Goal: Task Accomplishment & Management: Manage account settings

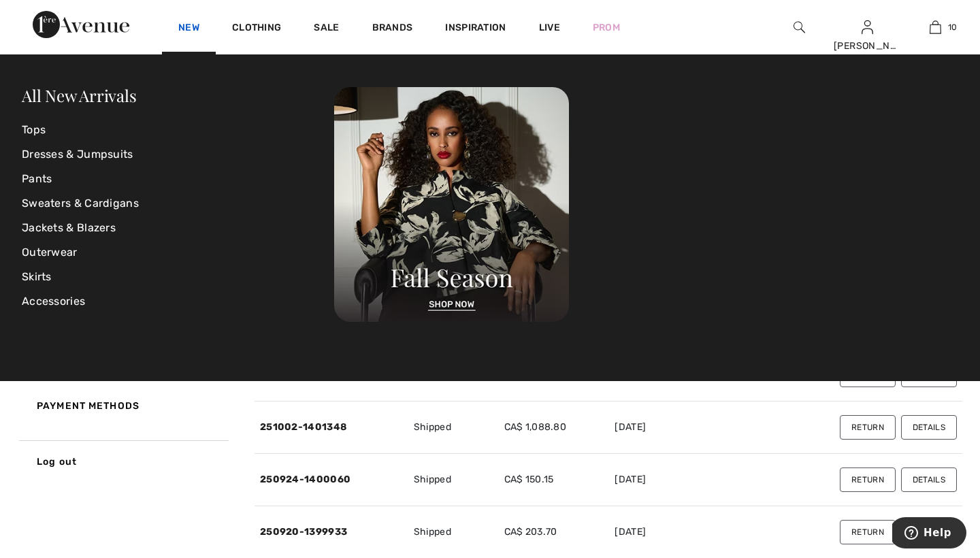
click at [189, 24] on link "New" at bounding box center [188, 29] width 21 height 14
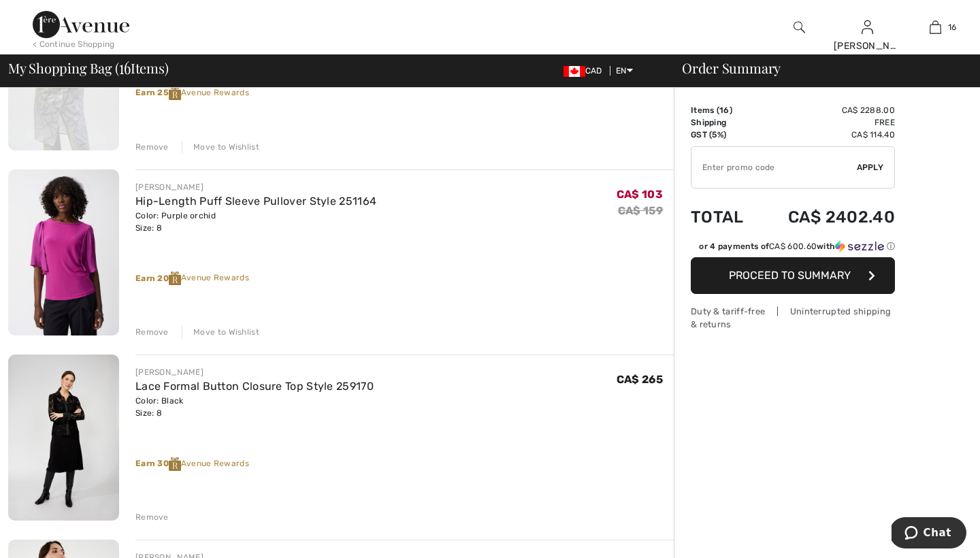
scroll to position [974, 0]
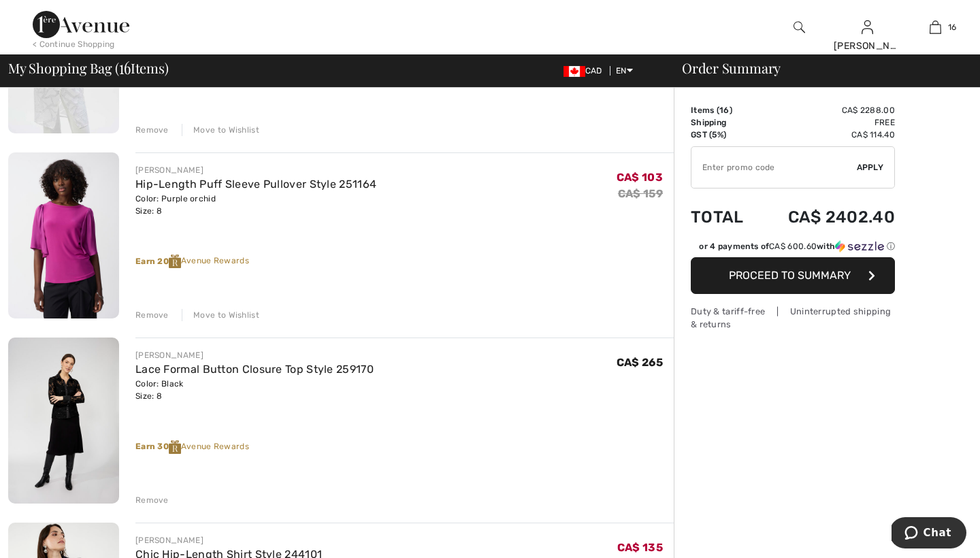
click at [148, 313] on div "Remove" at bounding box center [151, 315] width 33 height 12
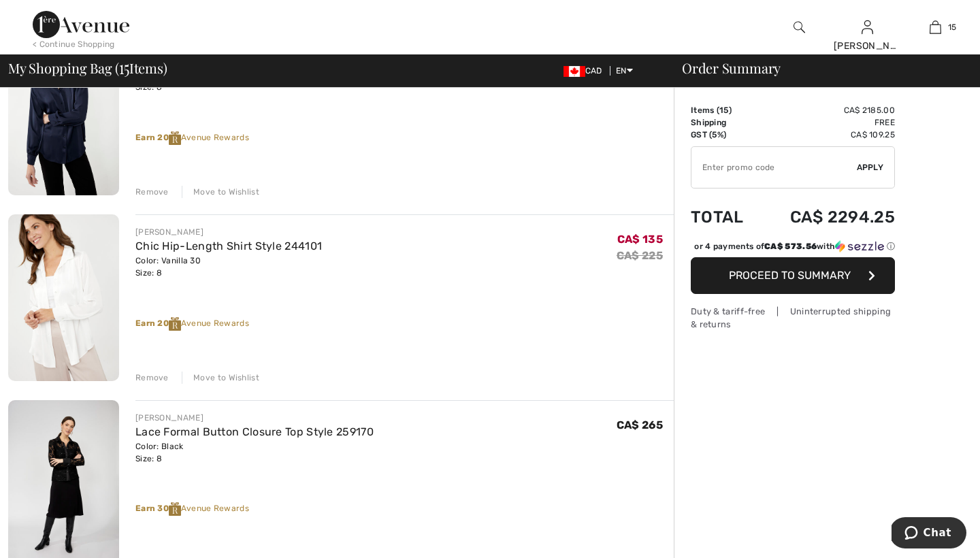
scroll to position [1291, 0]
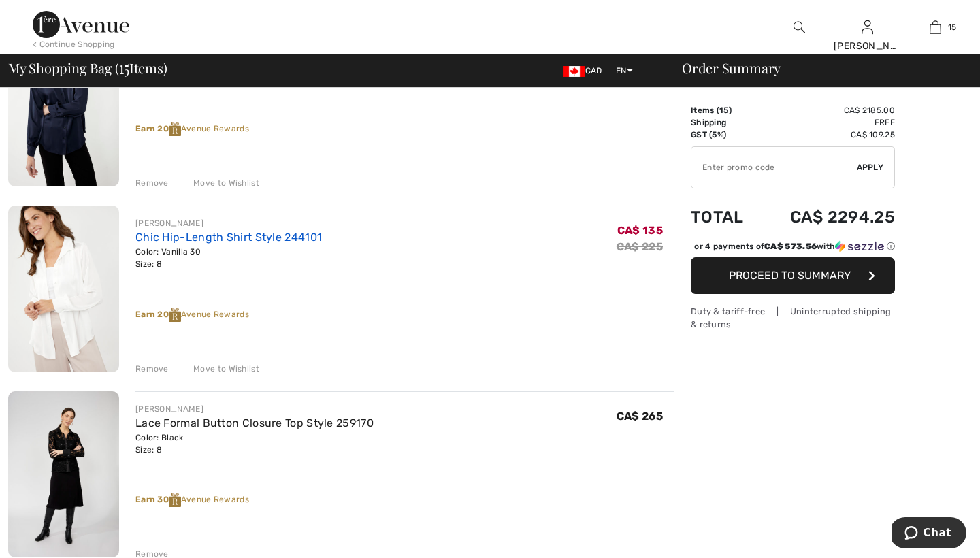
click at [186, 238] on link "Chic Hip-Length Shirt Style 244101" at bounding box center [228, 237] width 187 height 13
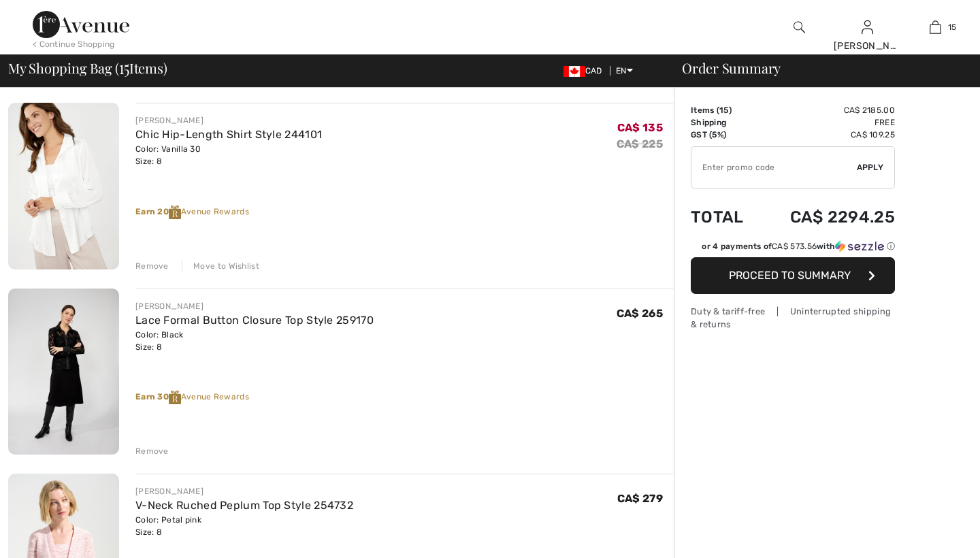
scroll to position [1443, 0]
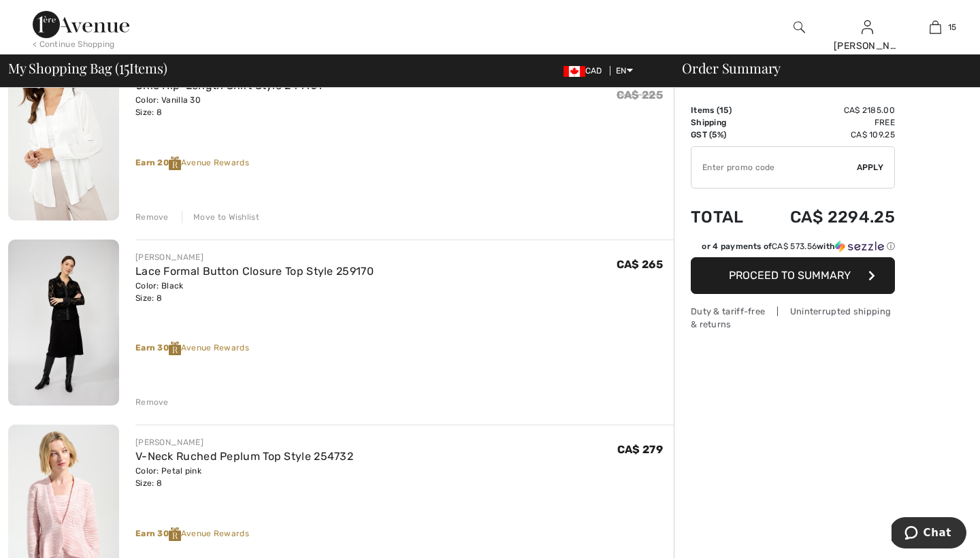
click at [151, 219] on div "Remove" at bounding box center [151, 217] width 33 height 12
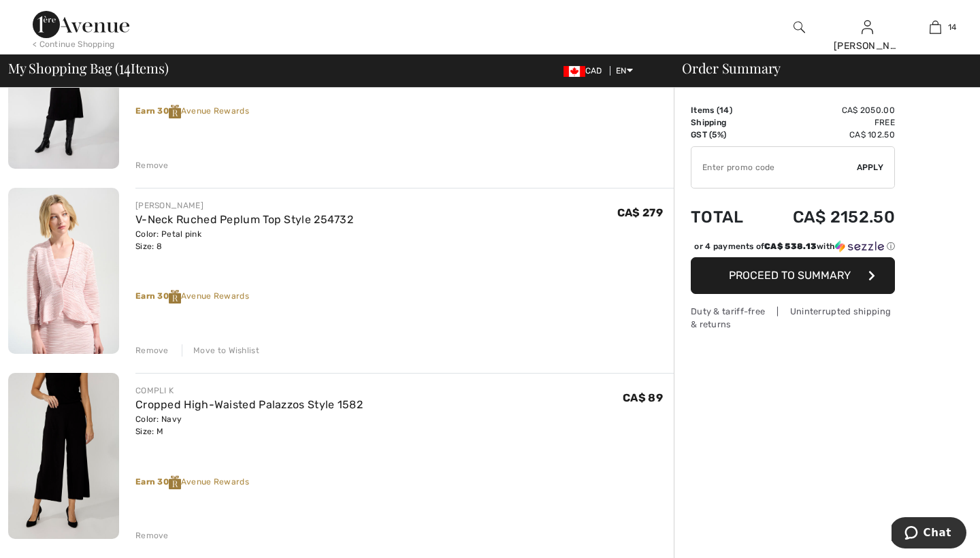
scroll to position [1494, 0]
click at [152, 351] on div "Remove" at bounding box center [151, 352] width 33 height 12
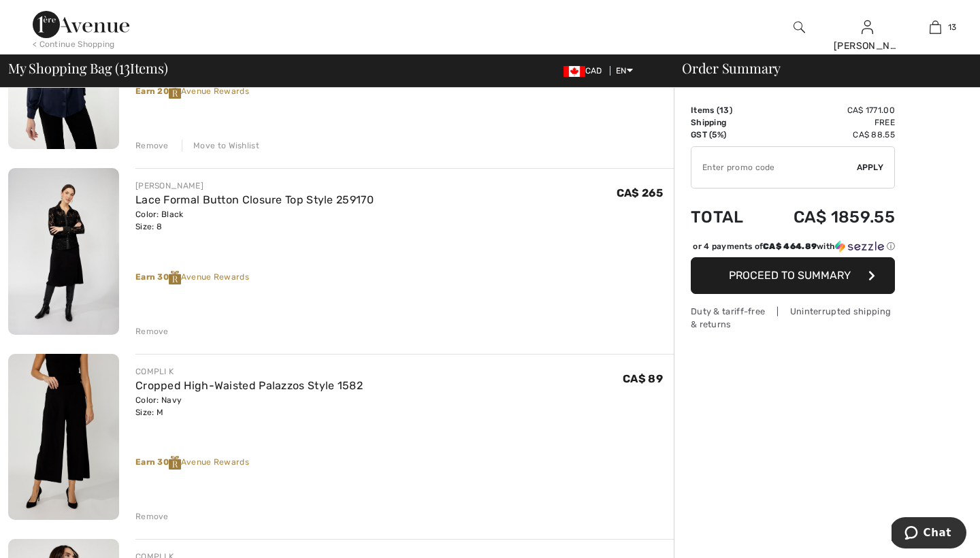
scroll to position [1328, 0]
click at [142, 334] on div "Remove" at bounding box center [151, 333] width 33 height 12
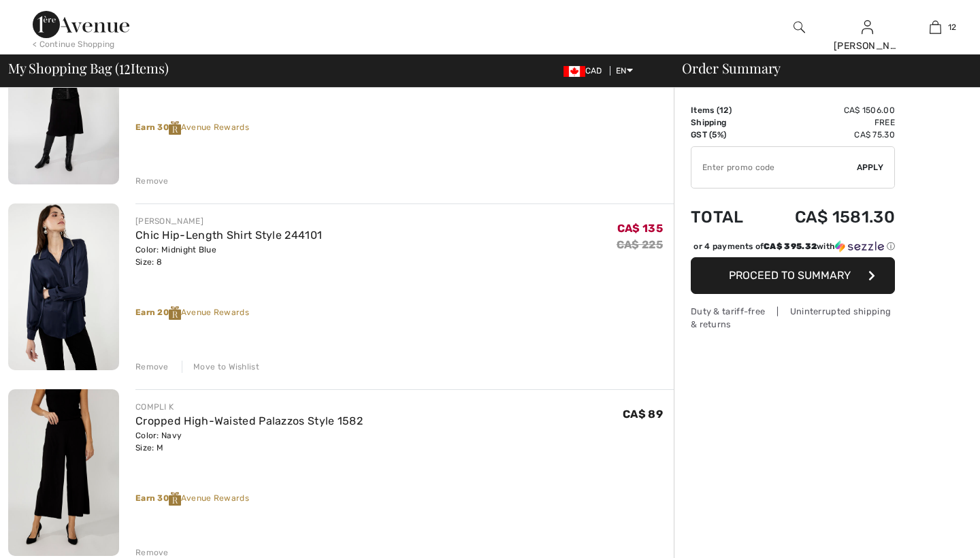
scroll to position [0, 0]
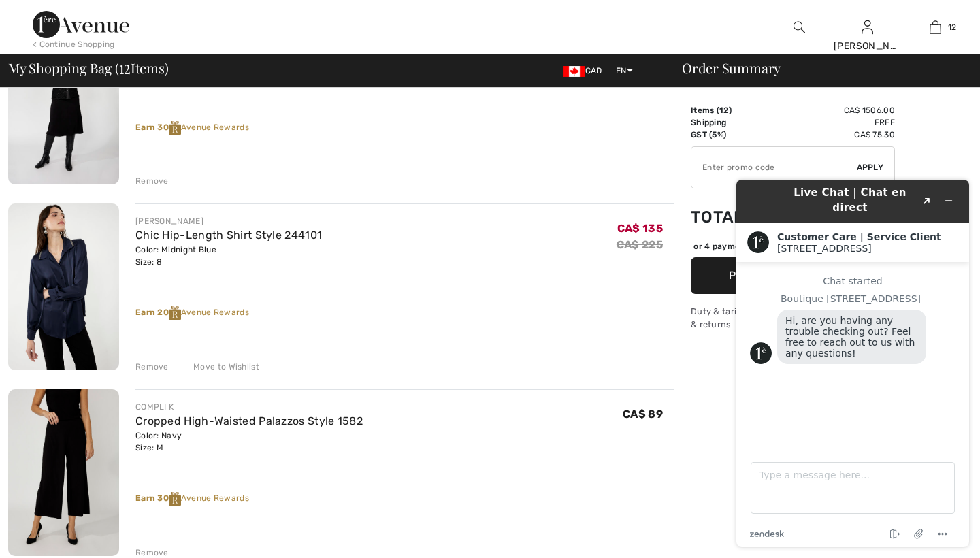
click at [152, 364] on div "Remove" at bounding box center [151, 367] width 33 height 12
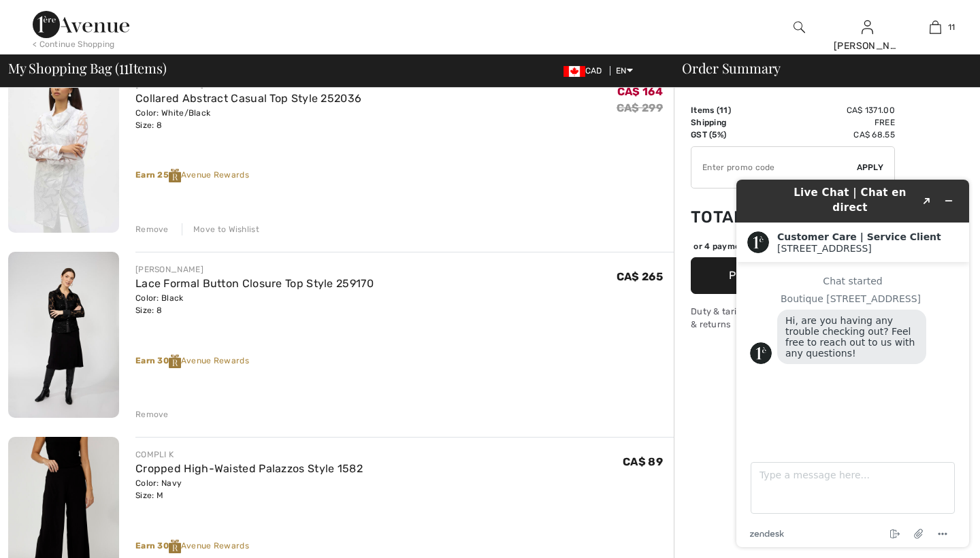
scroll to position [873, 0]
click at [948, 196] on icon "Minimize widget" at bounding box center [949, 201] width 10 height 10
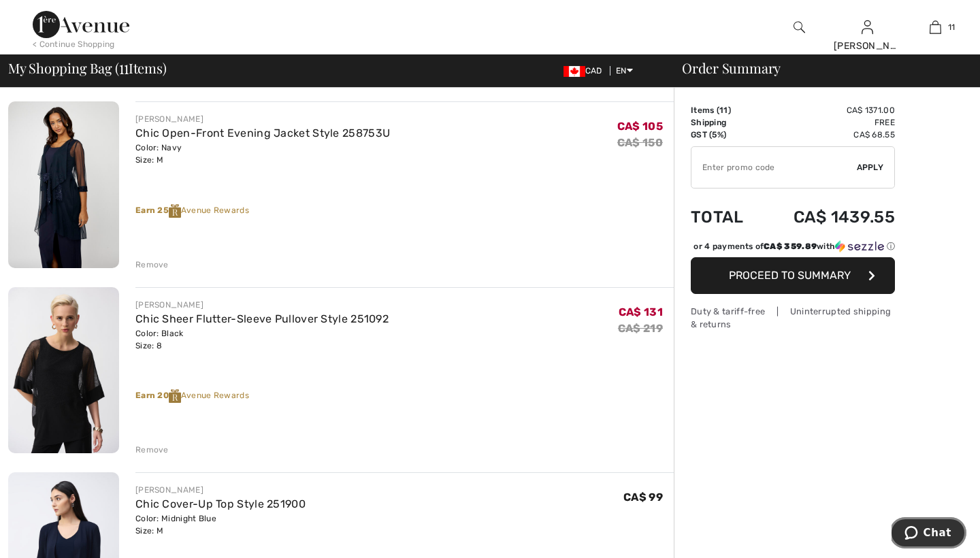
scroll to position [276, 0]
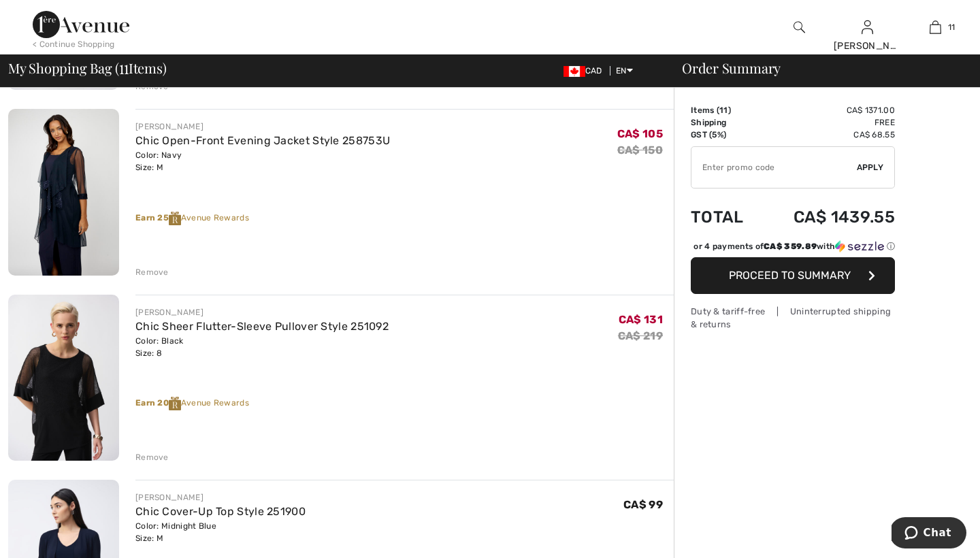
click at [148, 271] on div "Remove" at bounding box center [151, 272] width 33 height 12
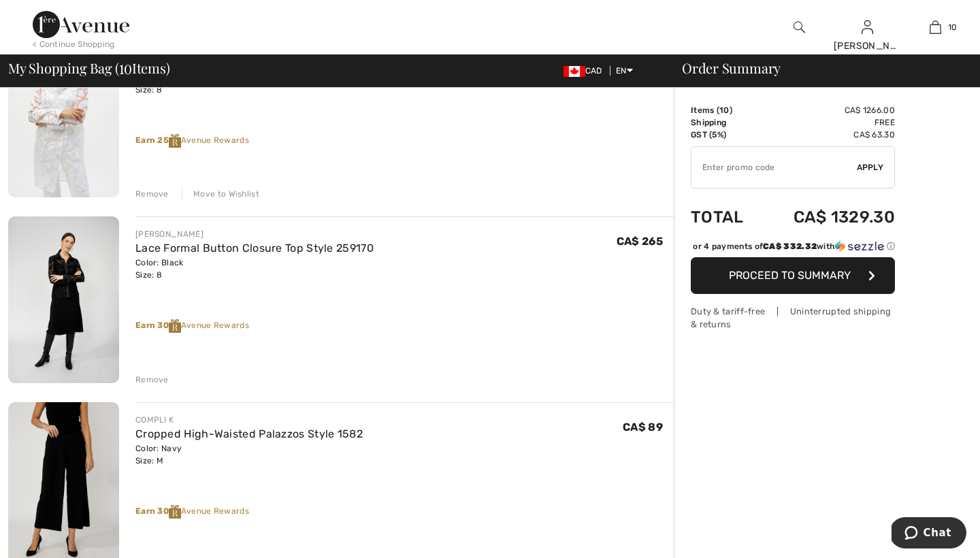
scroll to position [726, 0]
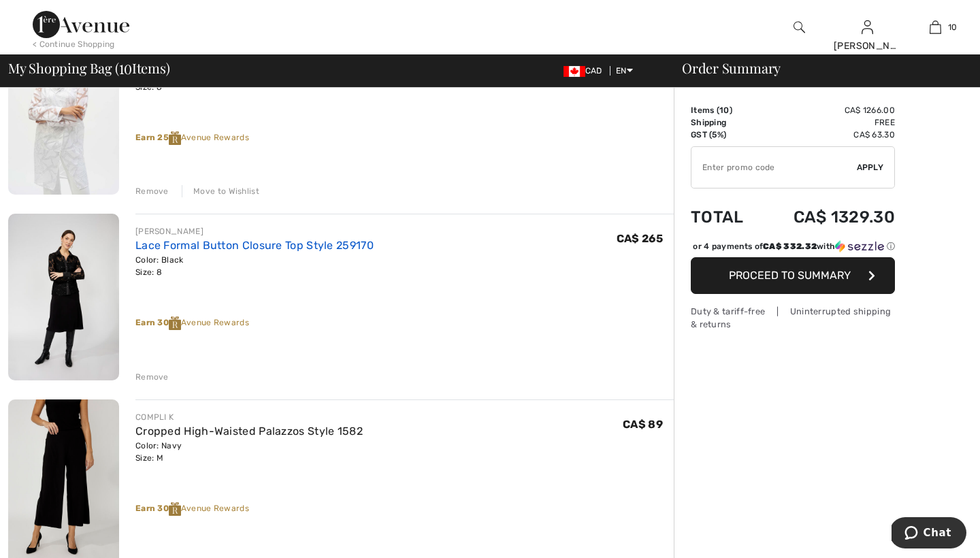
click at [217, 246] on link "Lace Formal Button Closure Top Style 259170" at bounding box center [254, 245] width 238 height 13
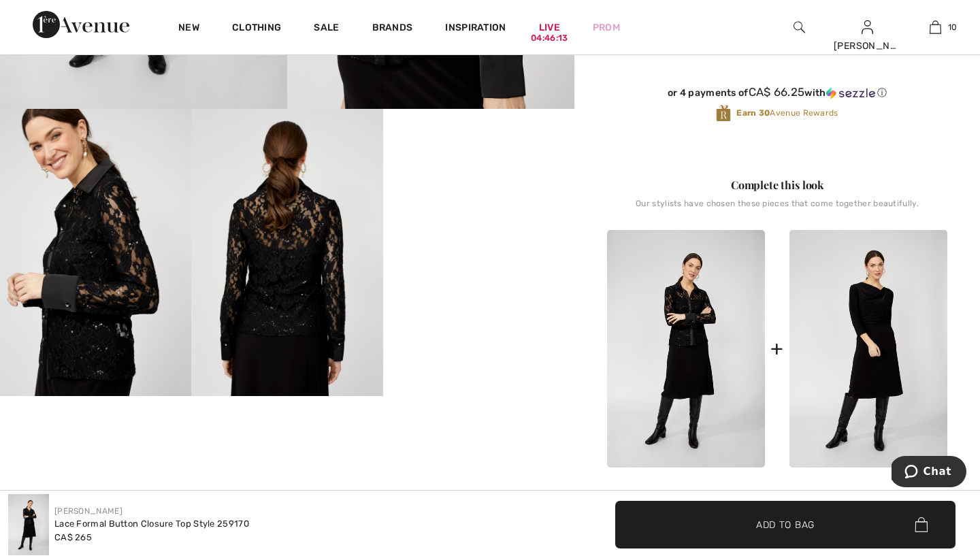
scroll to position [411, 0]
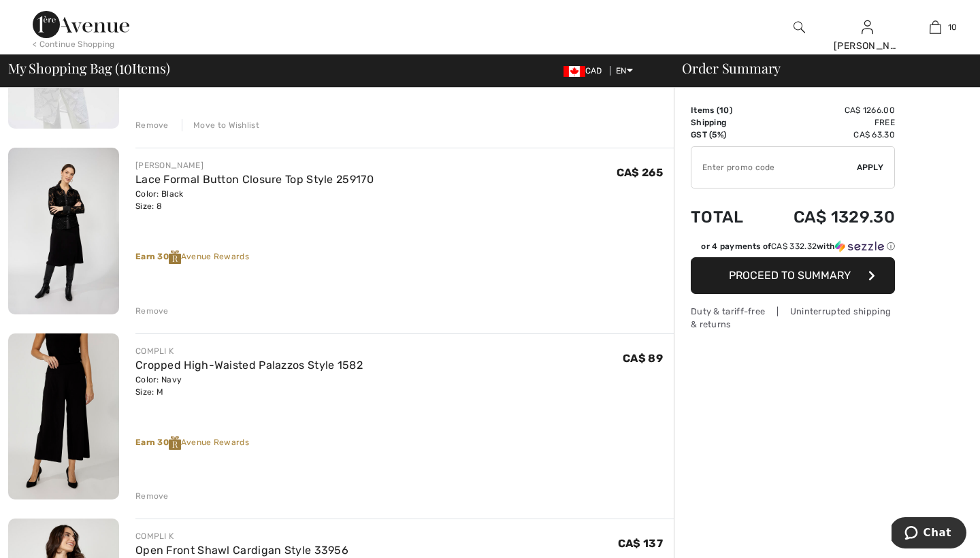
scroll to position [794, 0]
click at [150, 308] on div "Remove" at bounding box center [151, 310] width 33 height 12
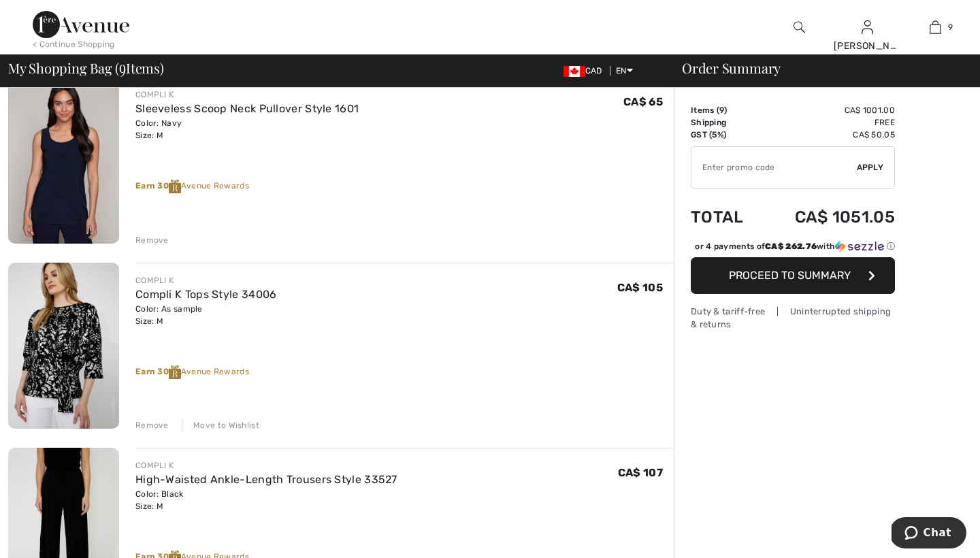
scroll to position [1235, 0]
click at [57, 317] on img at bounding box center [63, 345] width 111 height 166
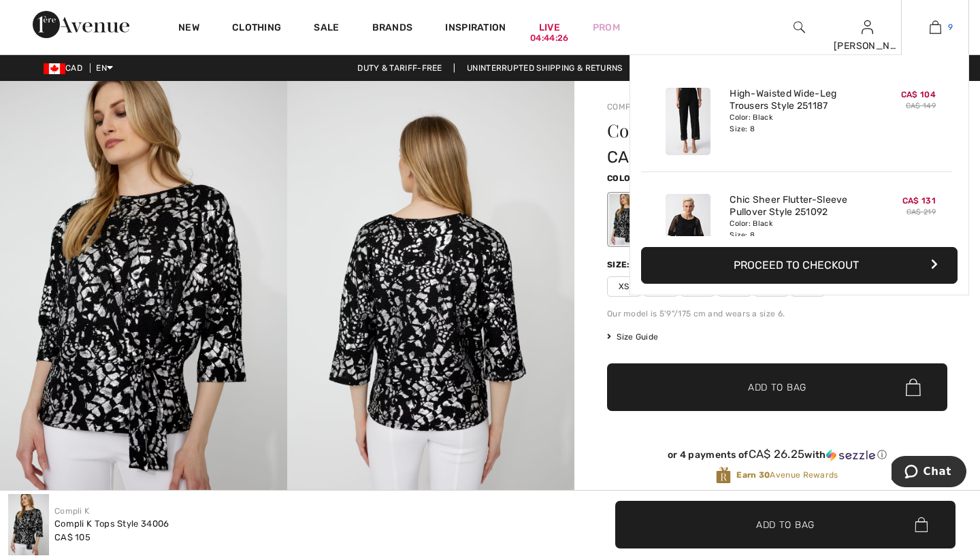
click at [931, 35] on img at bounding box center [936, 27] width 12 height 16
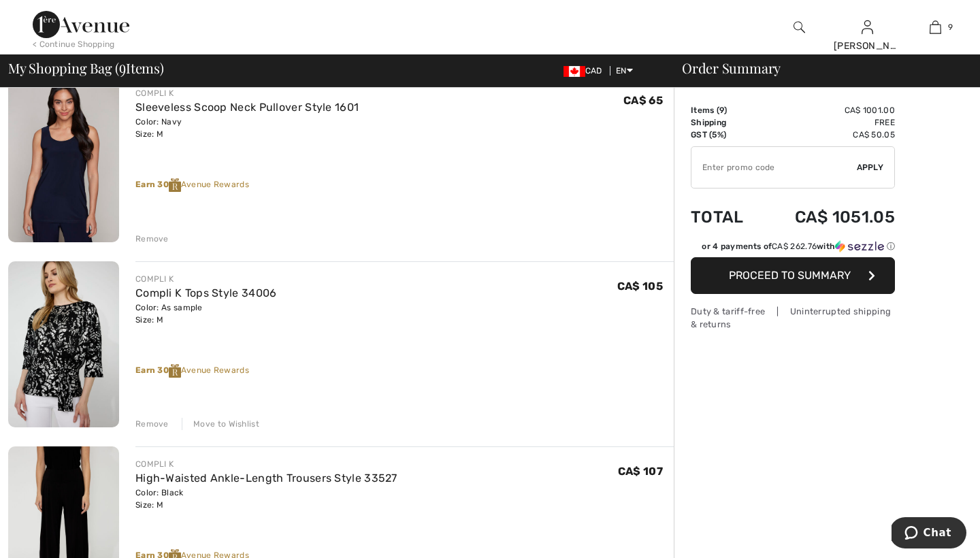
scroll to position [1239, 0]
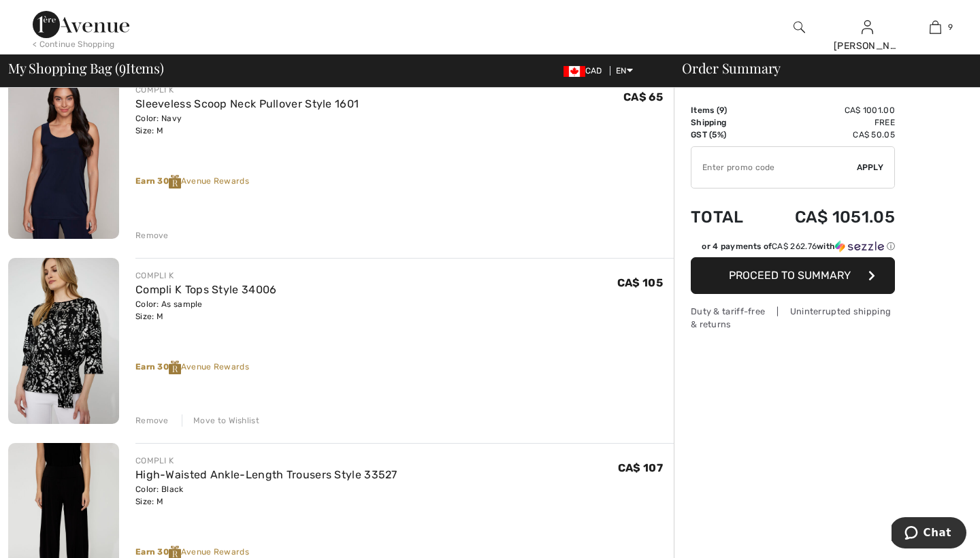
click at [150, 419] on div "Remove" at bounding box center [151, 421] width 33 height 12
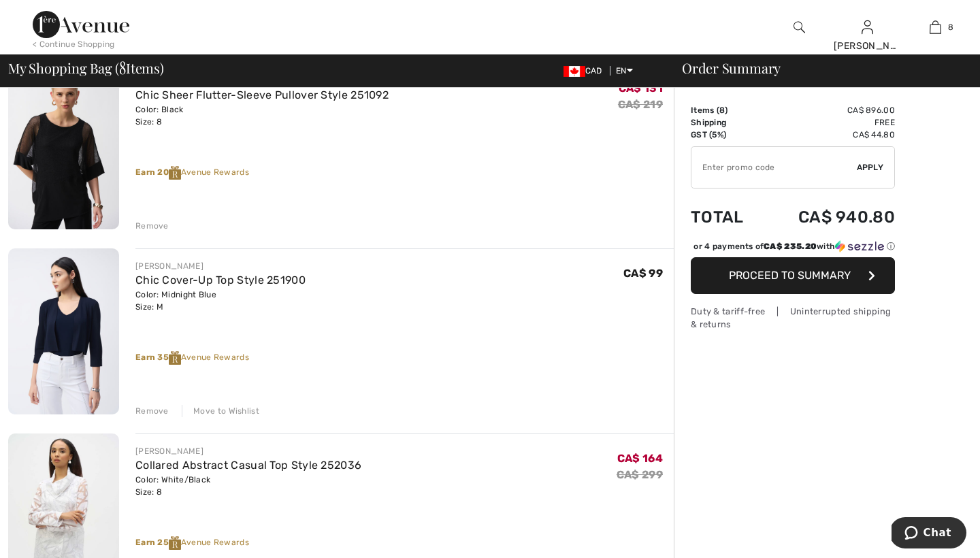
scroll to position [320, 0]
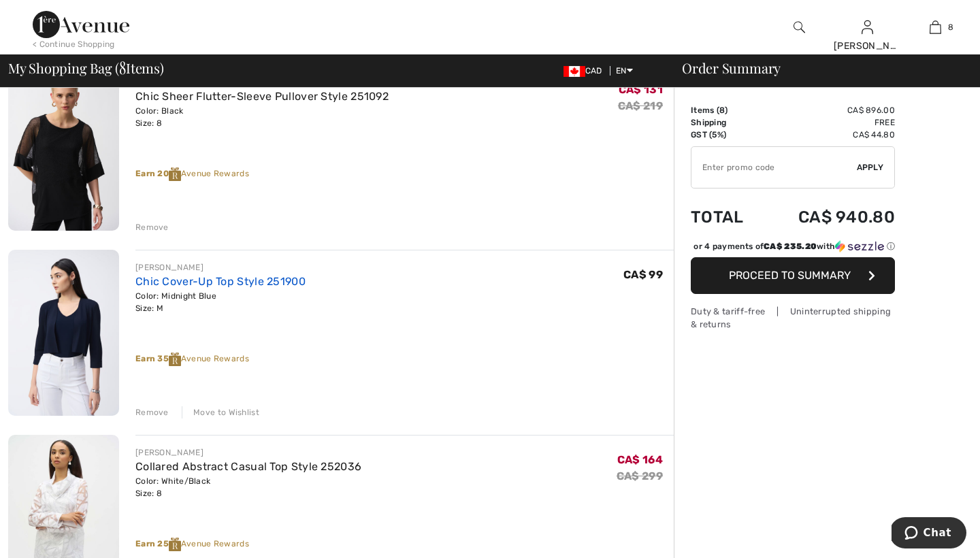
click at [175, 282] on link "Chic Cover-Up Top Style 251900" at bounding box center [220, 281] width 170 height 13
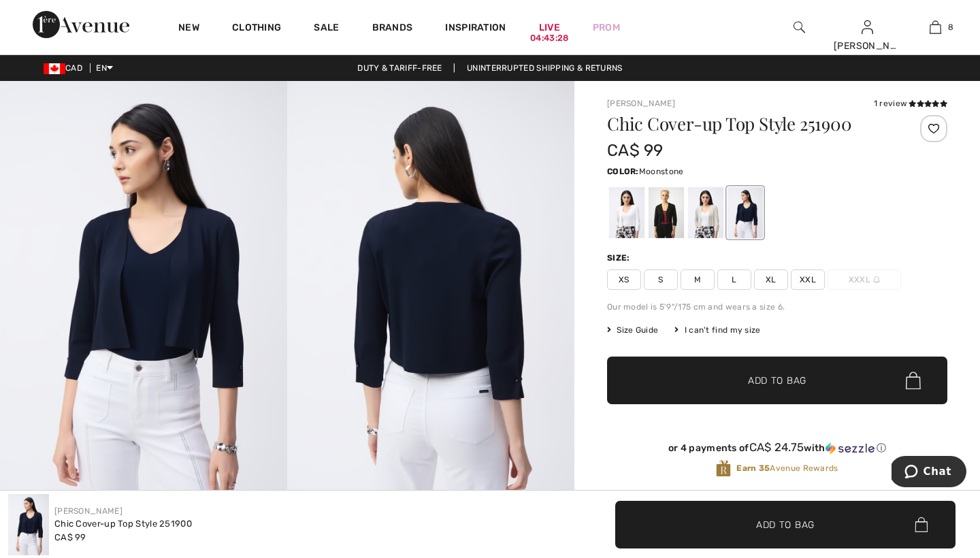
click at [708, 206] on div at bounding box center [705, 212] width 35 height 51
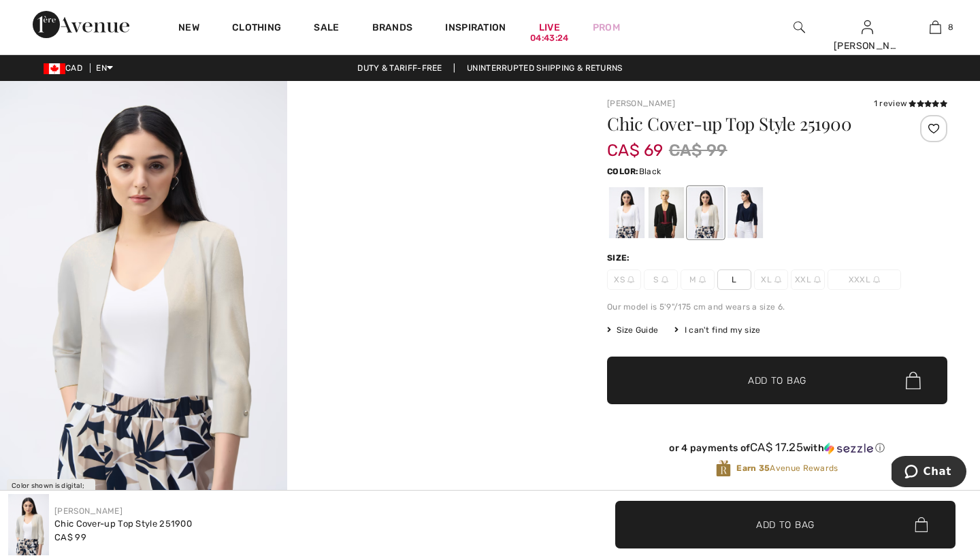
click at [659, 212] on div at bounding box center [666, 212] width 35 height 51
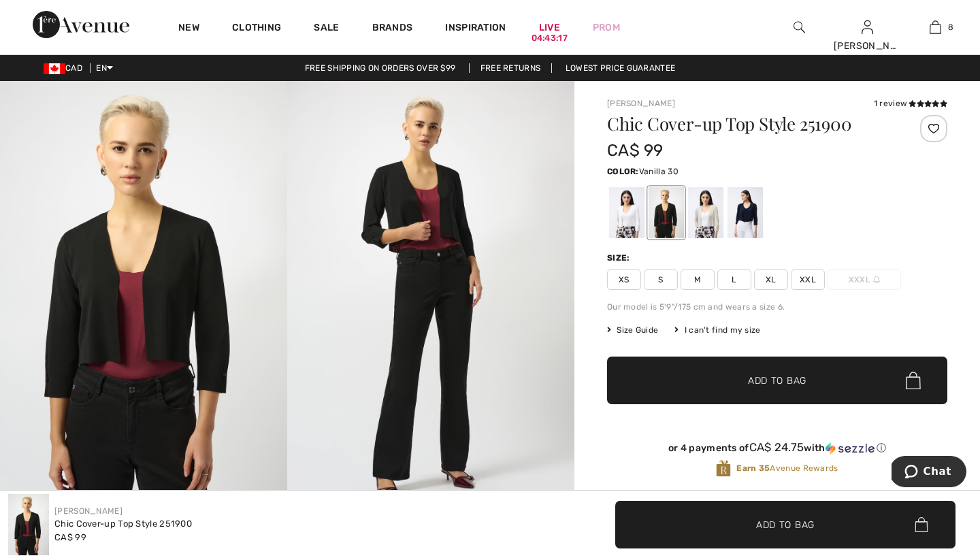
click at [620, 210] on div at bounding box center [626, 212] width 35 height 51
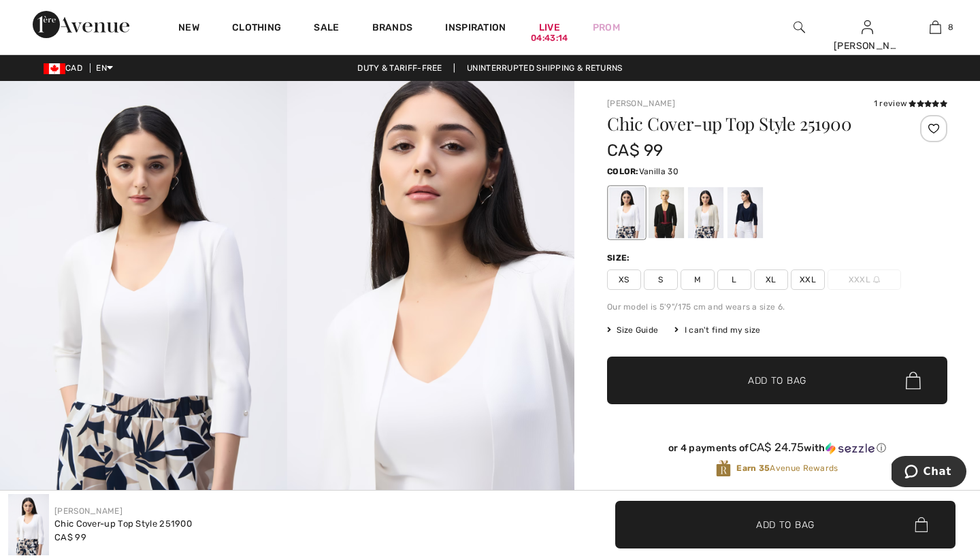
click at [695, 283] on span "M" at bounding box center [698, 280] width 34 height 20
click at [759, 379] on span "Add to Bag" at bounding box center [777, 381] width 59 height 14
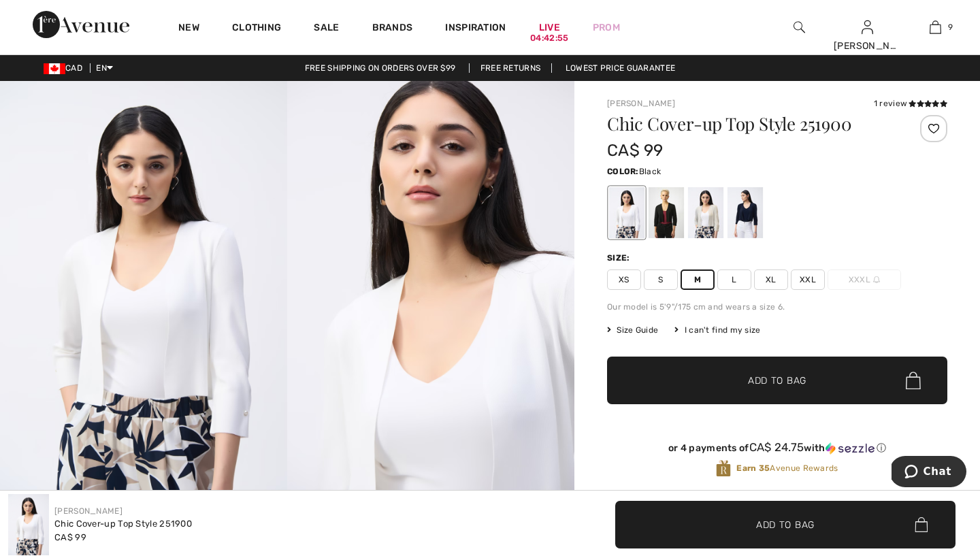
click at [672, 214] on div at bounding box center [666, 212] width 35 height 51
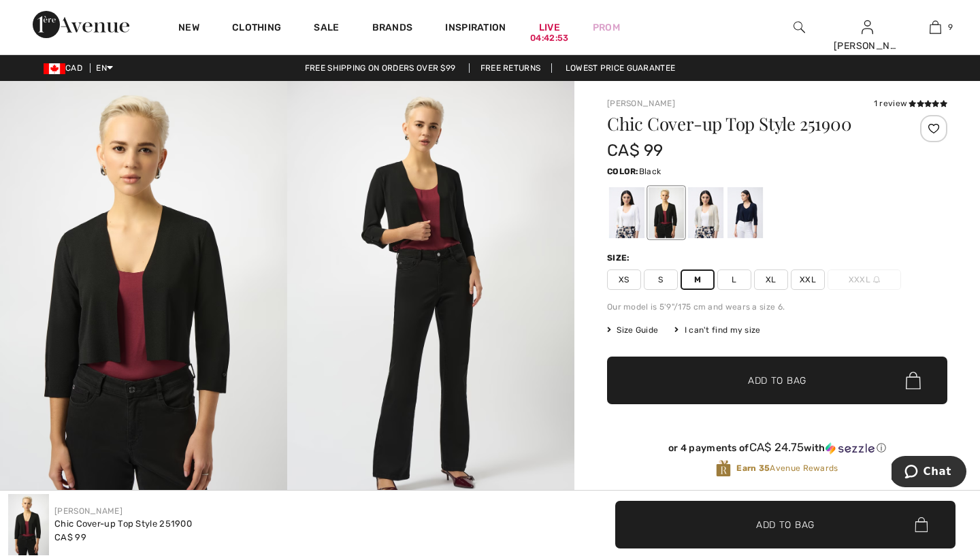
click at [759, 379] on span "Add to Bag" at bounding box center [777, 381] width 59 height 14
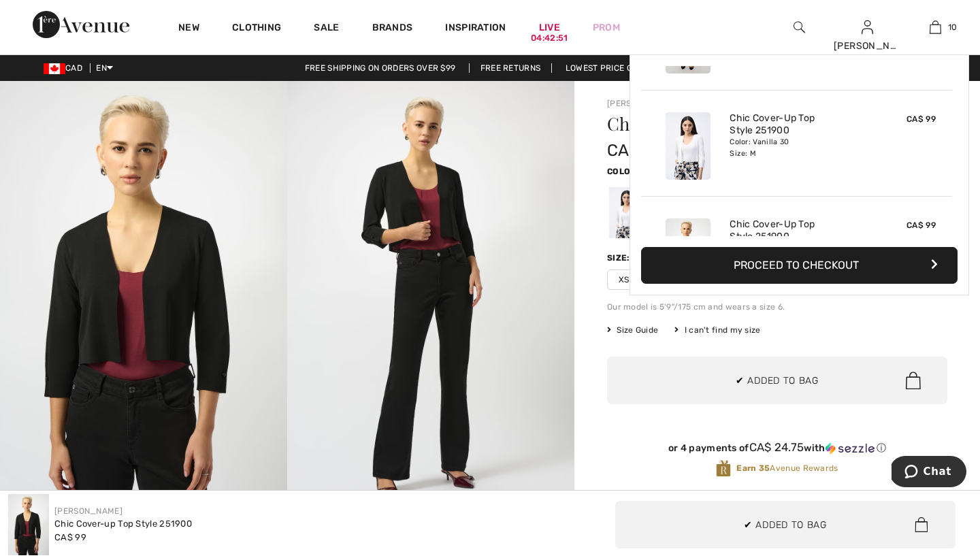
scroll to position [892, 0]
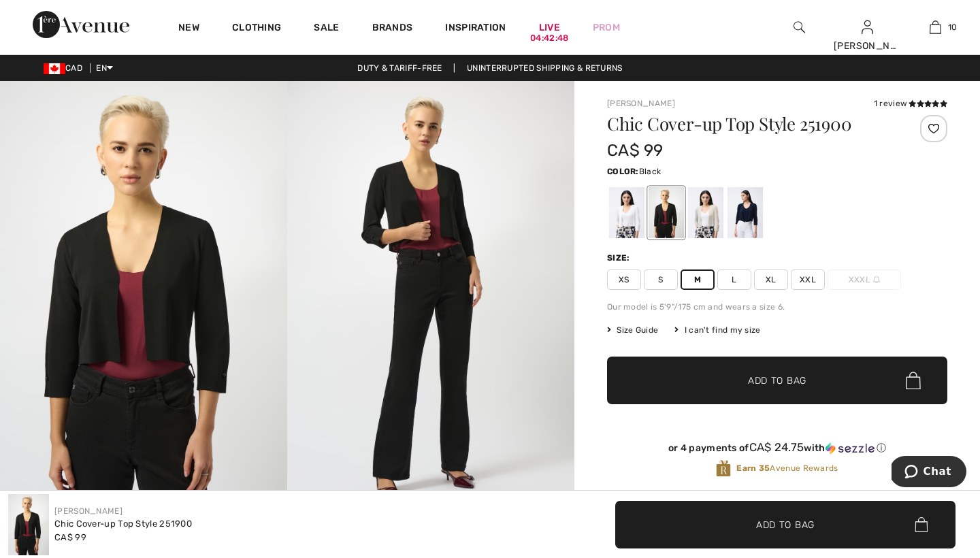
scroll to position [0, 0]
click at [919, 102] on icon at bounding box center [920, 103] width 7 height 7
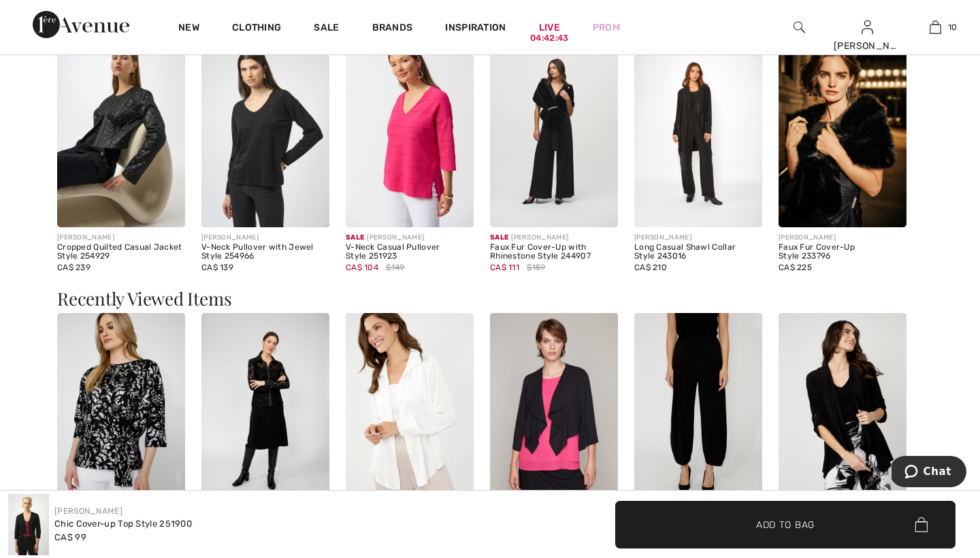
scroll to position [1313, 0]
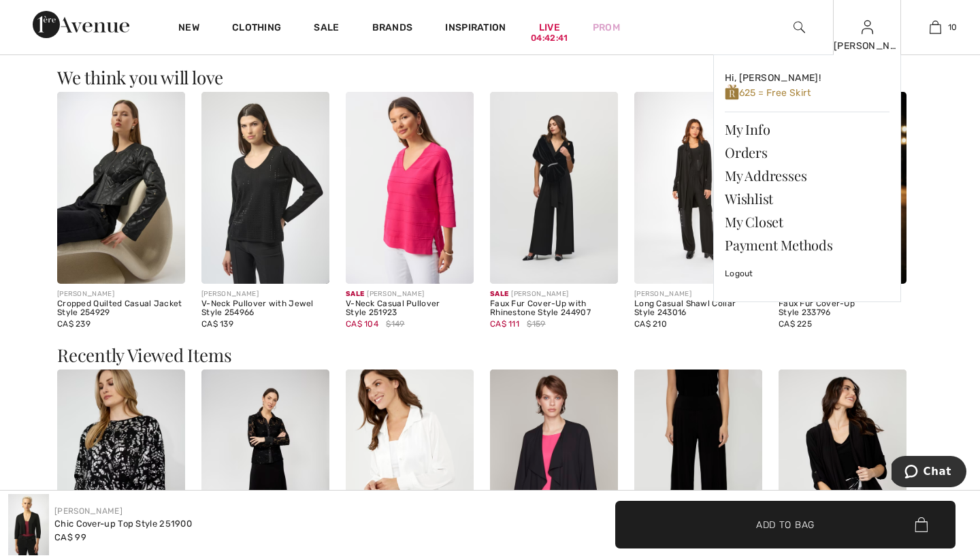
click at [862, 29] on img at bounding box center [868, 27] width 12 height 16
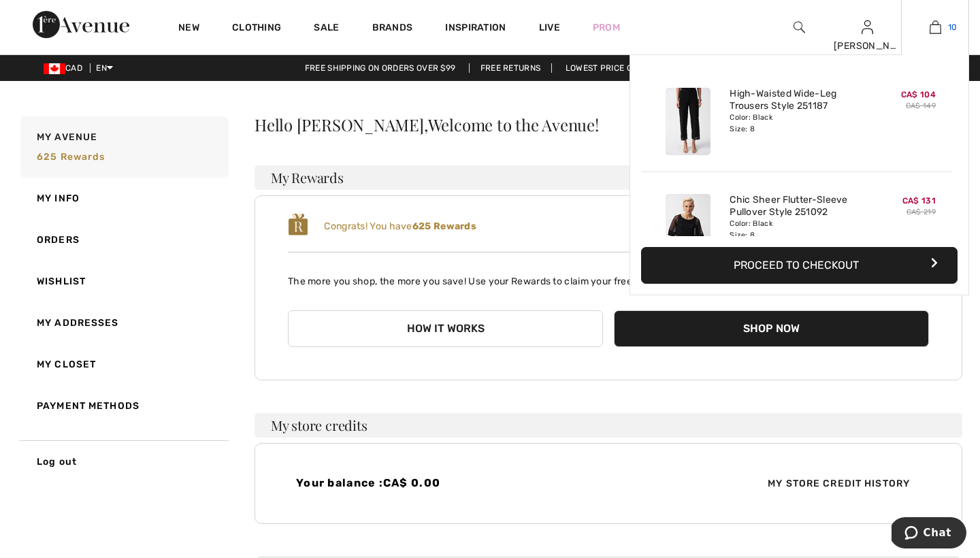
click at [931, 25] on img at bounding box center [936, 27] width 12 height 16
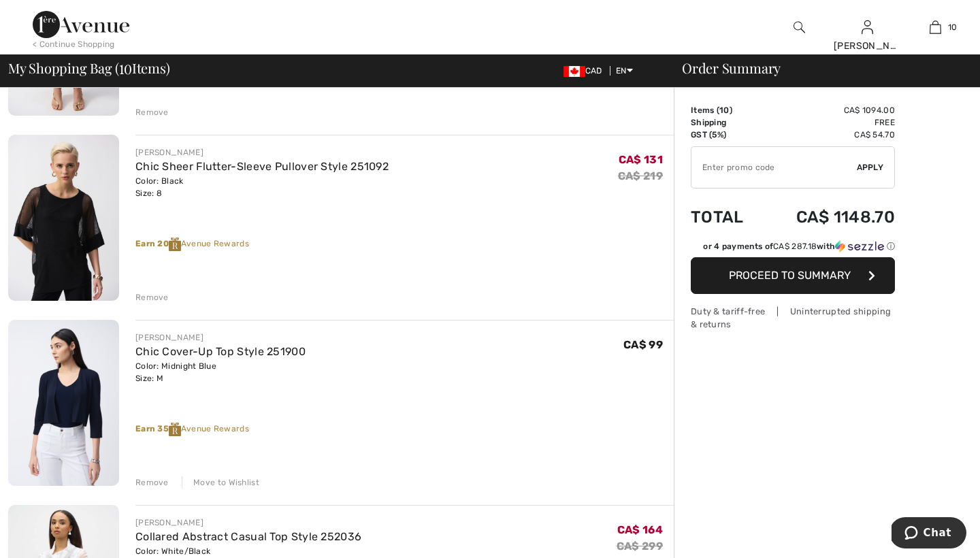
scroll to position [251, 0]
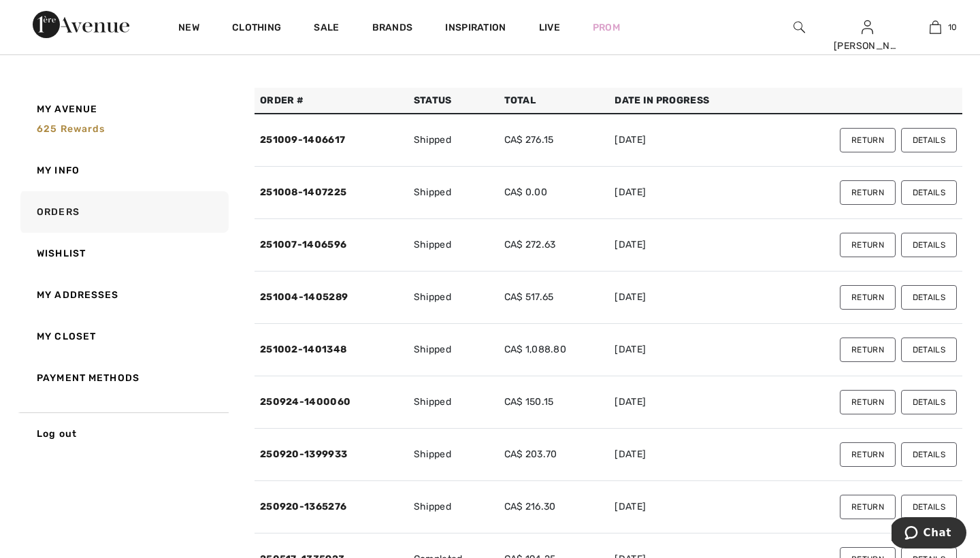
scroll to position [89, 0]
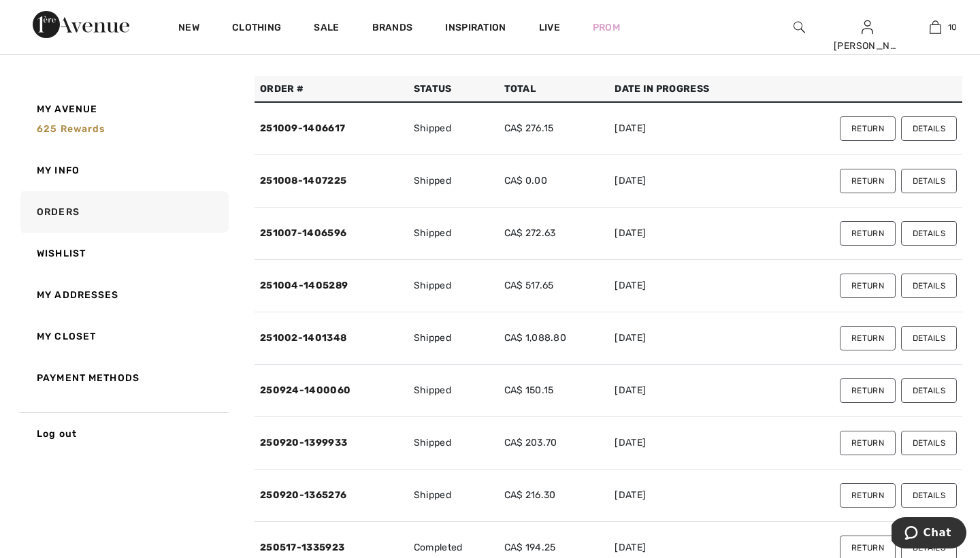
click at [922, 387] on button "Details" at bounding box center [929, 391] width 56 height 25
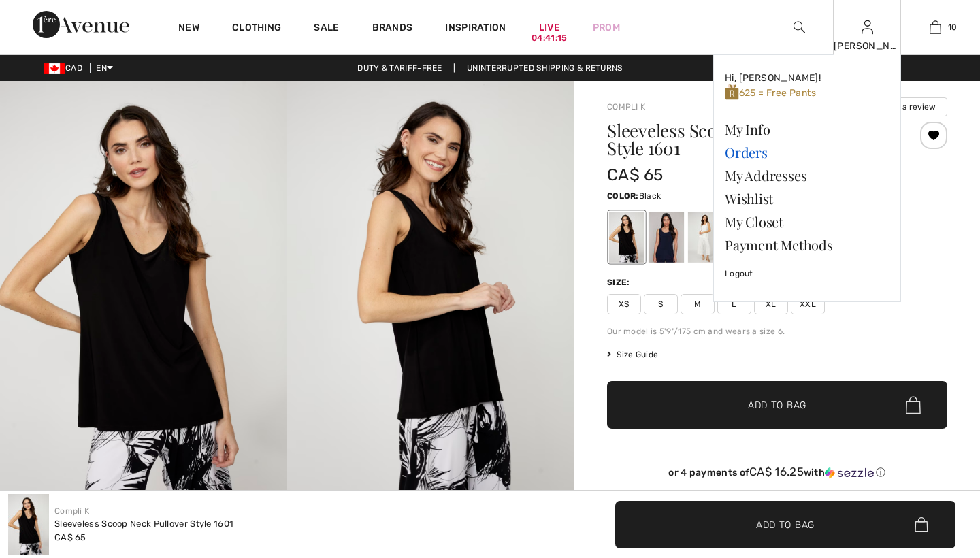
click at [742, 150] on link "Orders" at bounding box center [807, 152] width 165 height 23
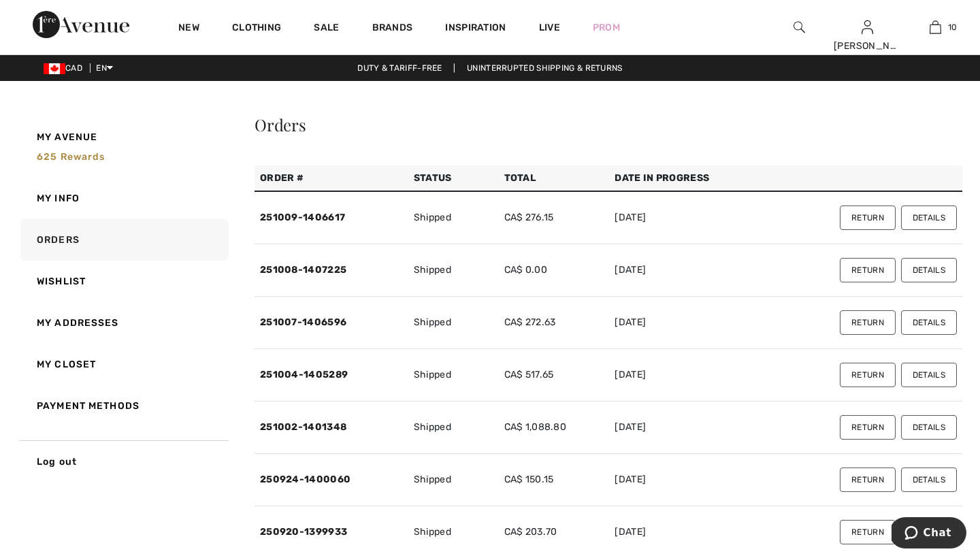
click at [864, 479] on button "Return" at bounding box center [868, 480] width 56 height 25
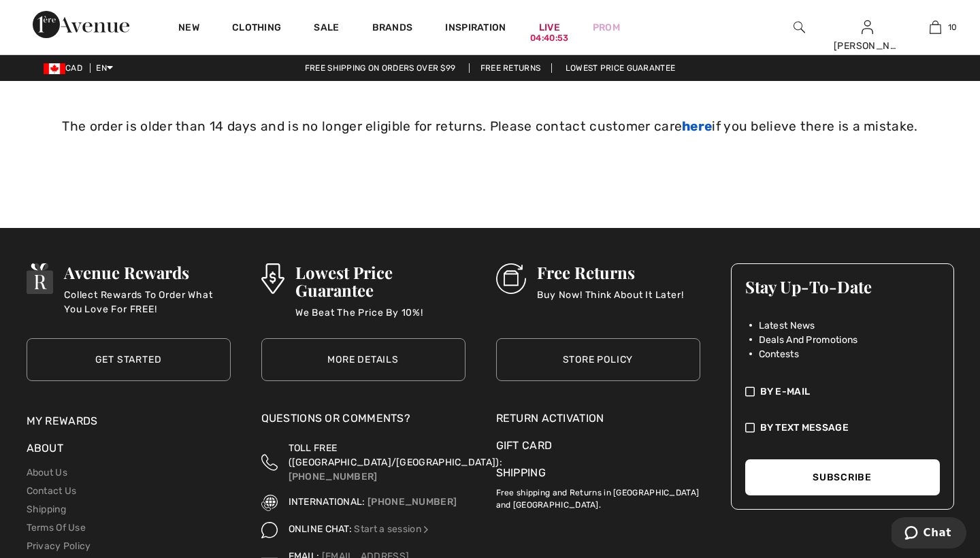
click at [693, 123] on link "here" at bounding box center [697, 126] width 30 height 16
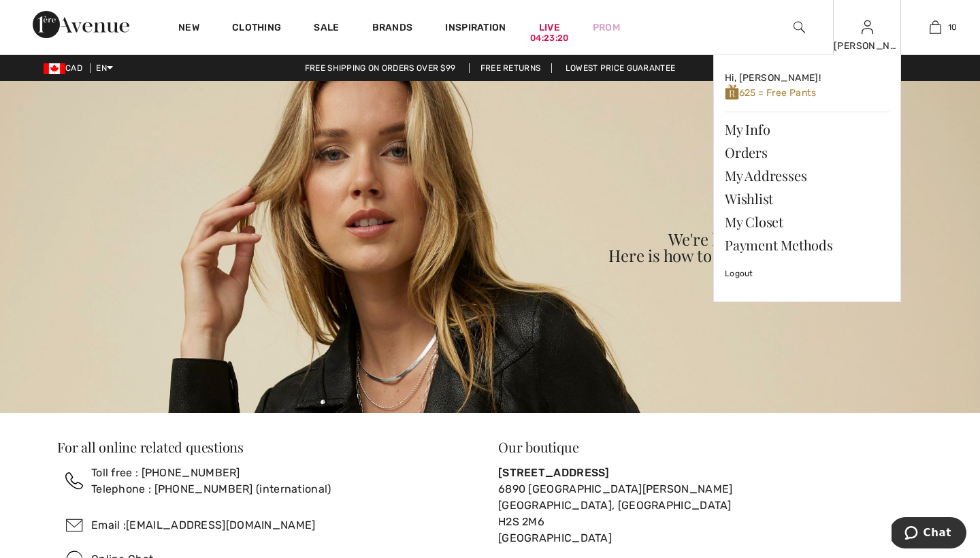
click at [864, 29] on img at bounding box center [868, 27] width 12 height 16
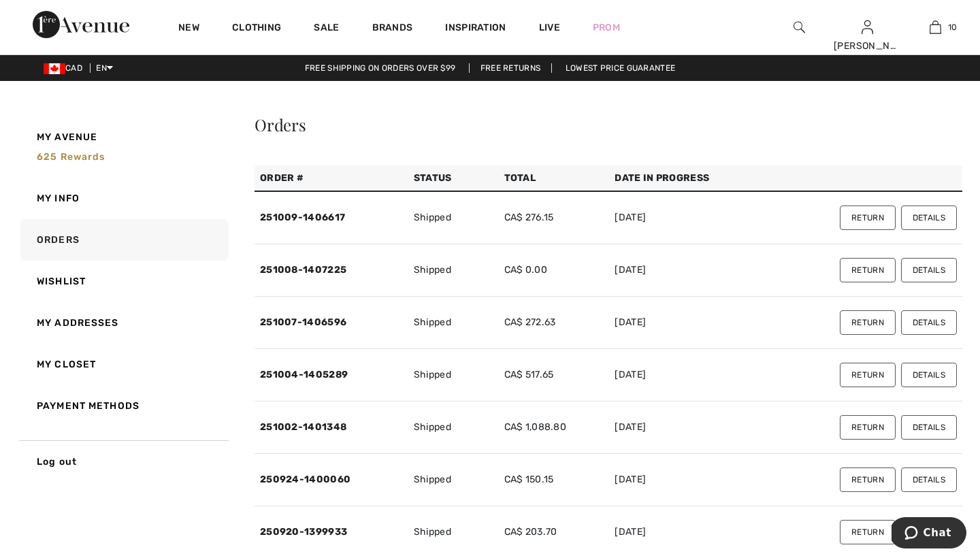
click at [929, 319] on button "Details" at bounding box center [929, 322] width 56 height 25
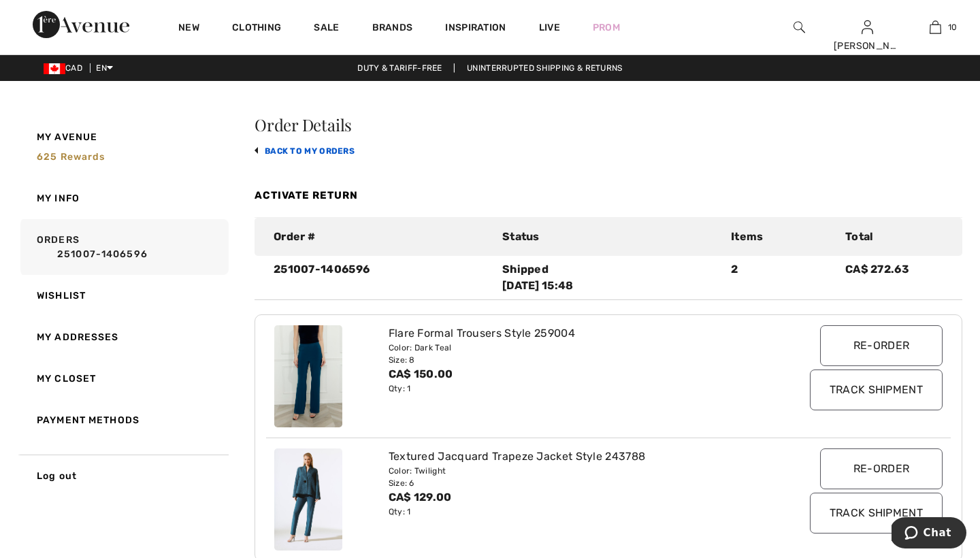
click at [286, 150] on link "back to My Orders" at bounding box center [305, 151] width 100 height 10
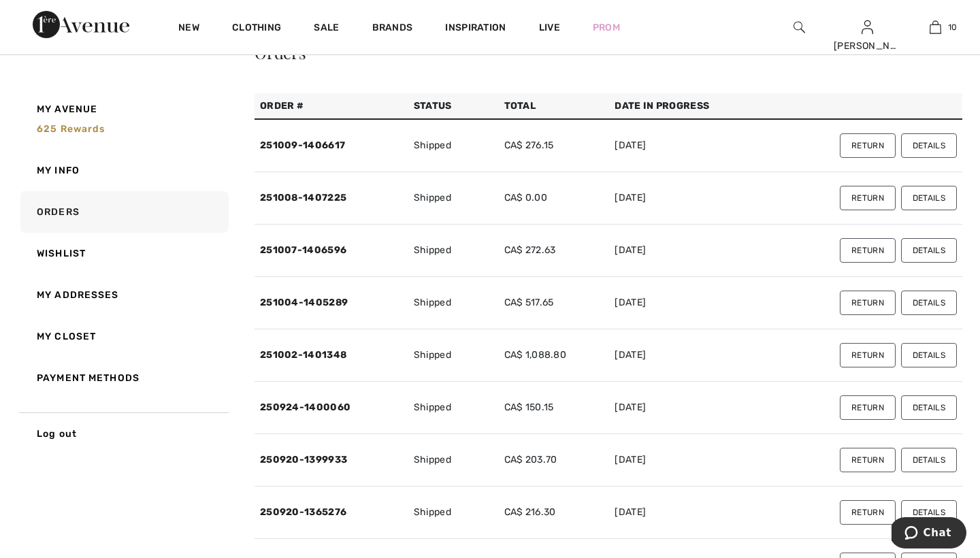
scroll to position [72, 0]
click at [936, 247] on button "Details" at bounding box center [929, 250] width 56 height 25
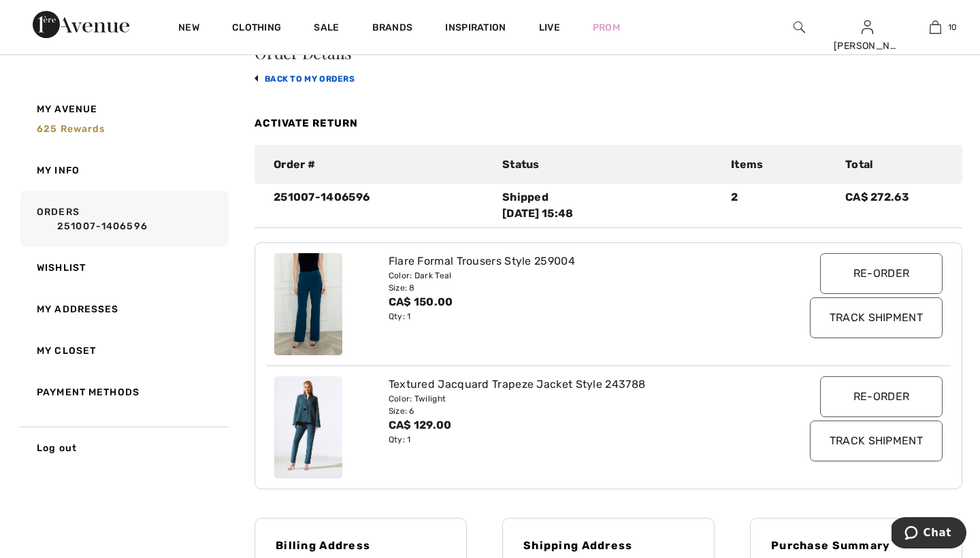
click at [278, 78] on link "back to My Orders" at bounding box center [305, 79] width 100 height 10
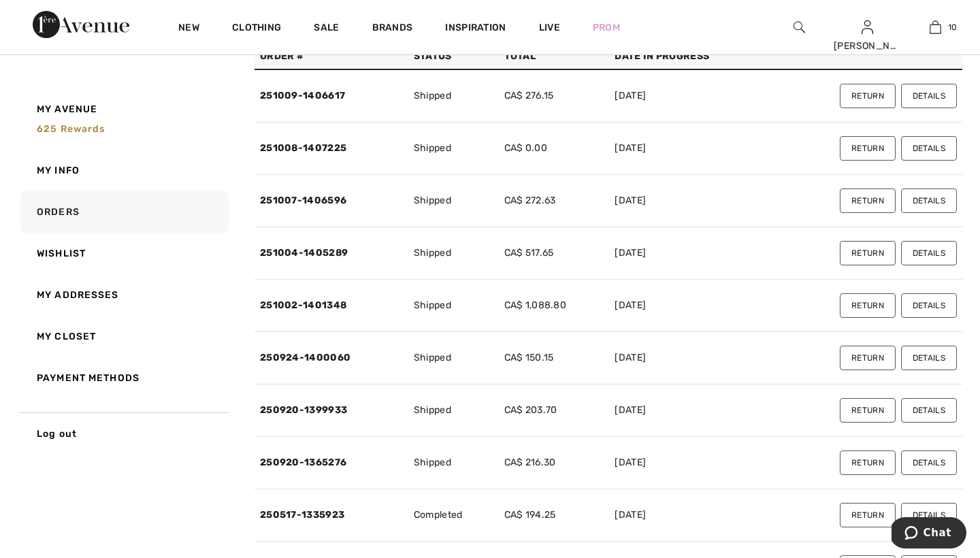
scroll to position [133, 0]
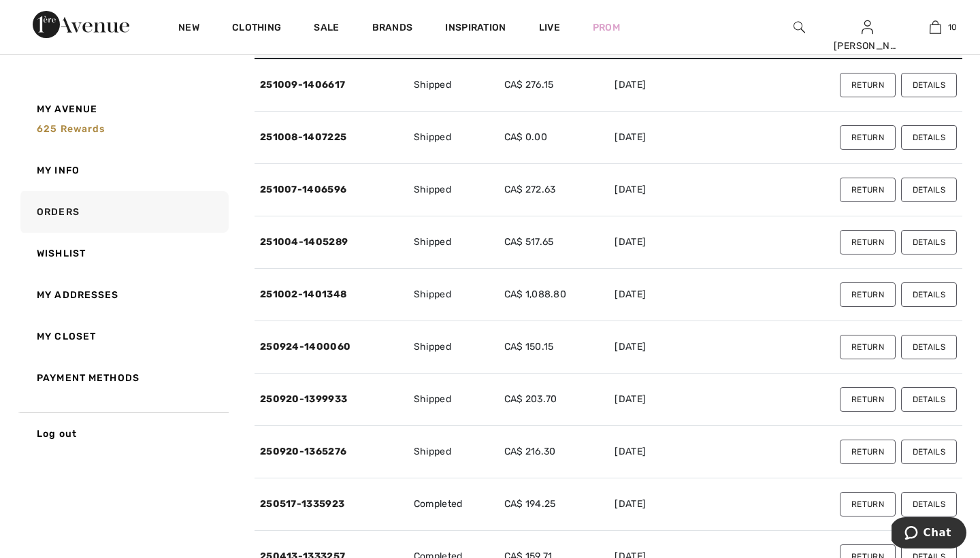
click at [926, 400] on button "Details" at bounding box center [929, 399] width 56 height 25
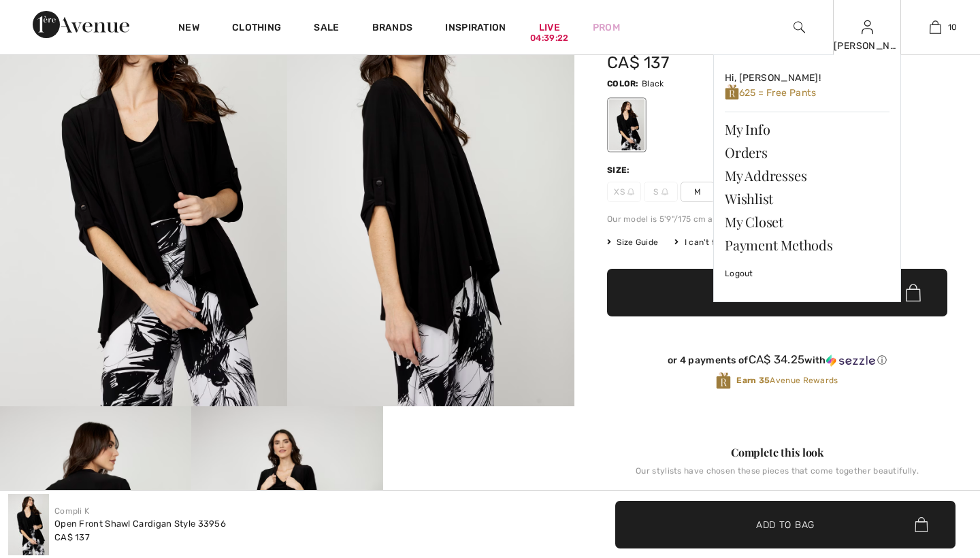
click at [856, 36] on div "Andrea Hi, Andrea! 625 = Free Pants My Info Orders My Addresses Wishlist My Clo…" at bounding box center [867, 27] width 68 height 54
click at [746, 151] on link "Orders" at bounding box center [807, 152] width 165 height 23
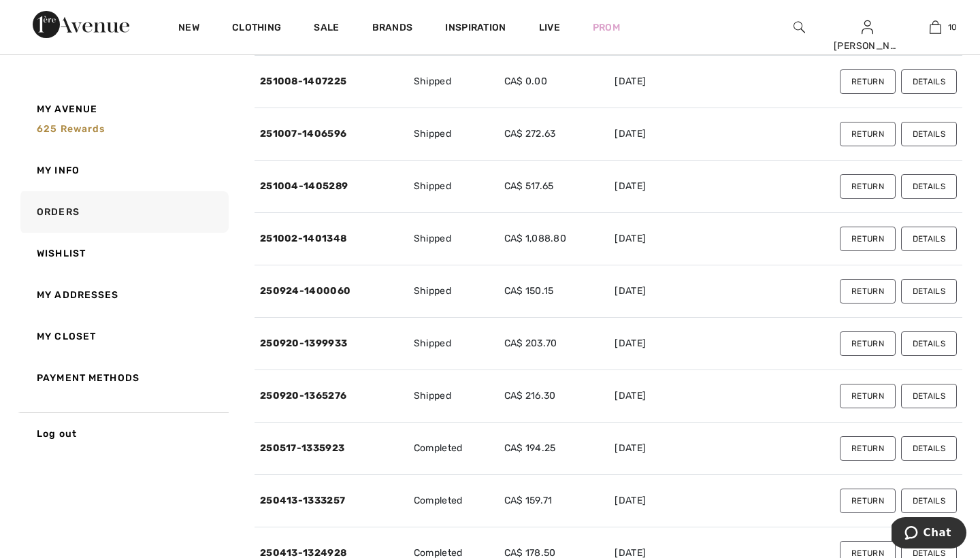
scroll to position [189, 0]
click at [871, 447] on button "Return" at bounding box center [868, 448] width 56 height 25
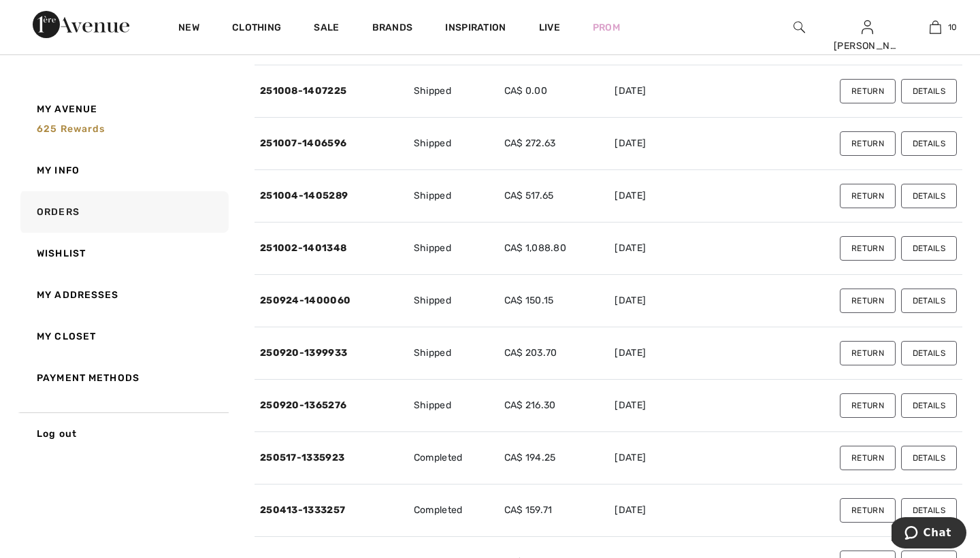
scroll to position [188, 0]
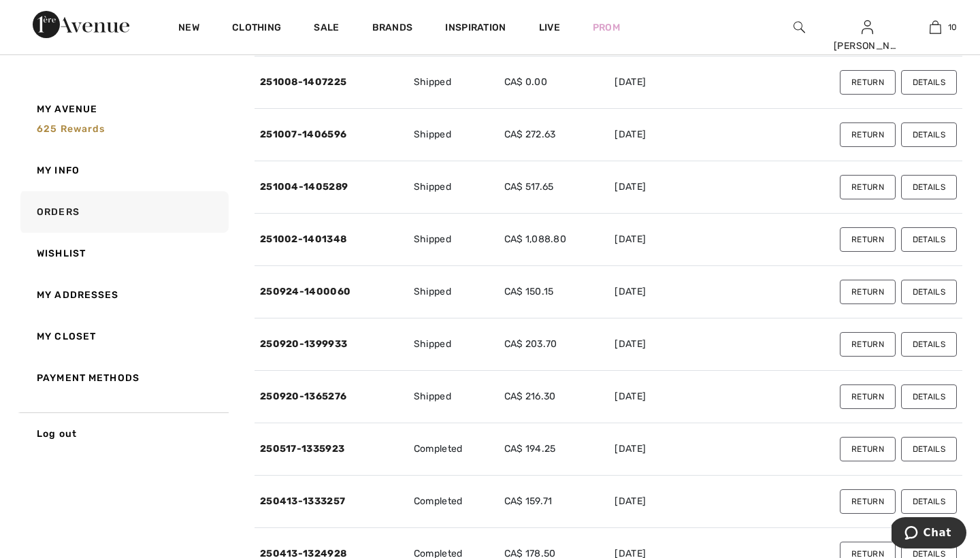
click at [863, 445] on button "Return" at bounding box center [868, 449] width 56 height 25
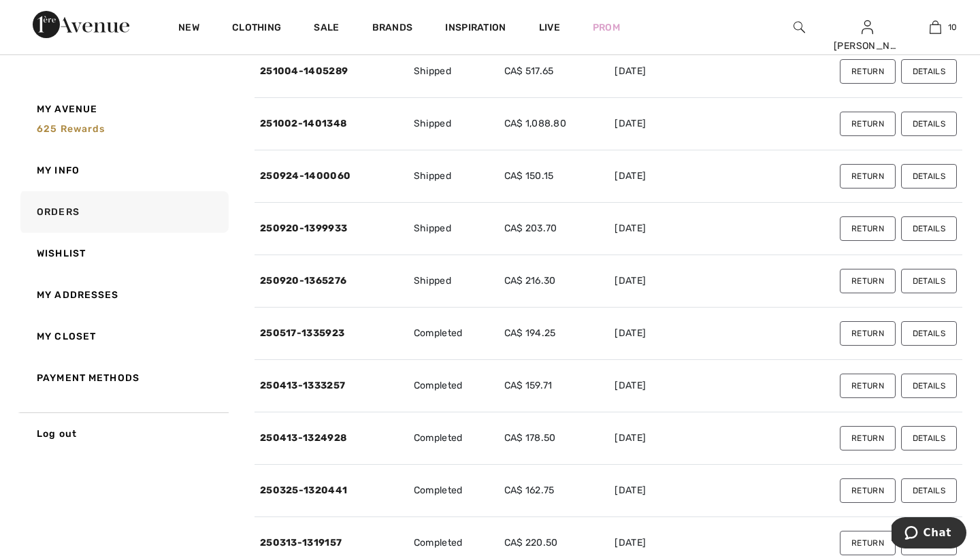
click at [931, 334] on button "Details" at bounding box center [929, 333] width 56 height 25
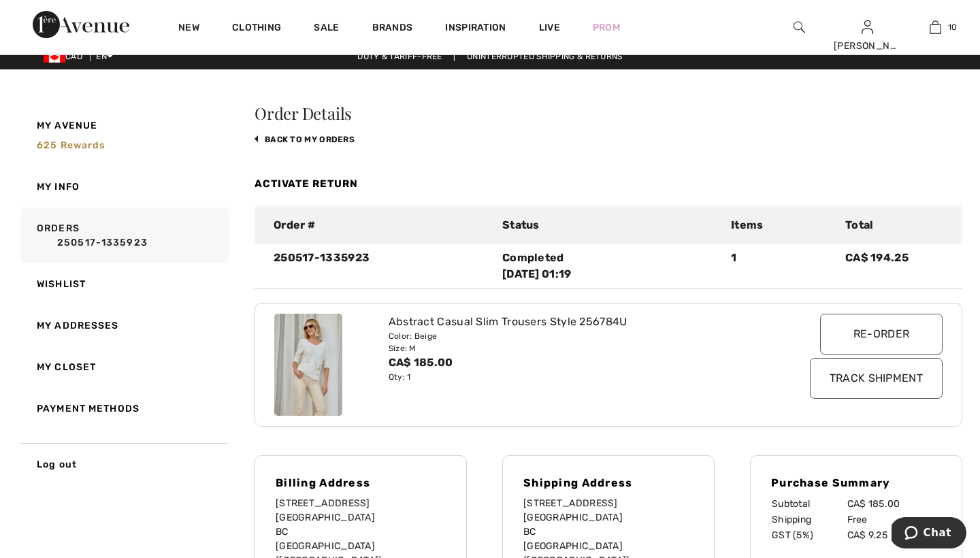
scroll to position [10, 0]
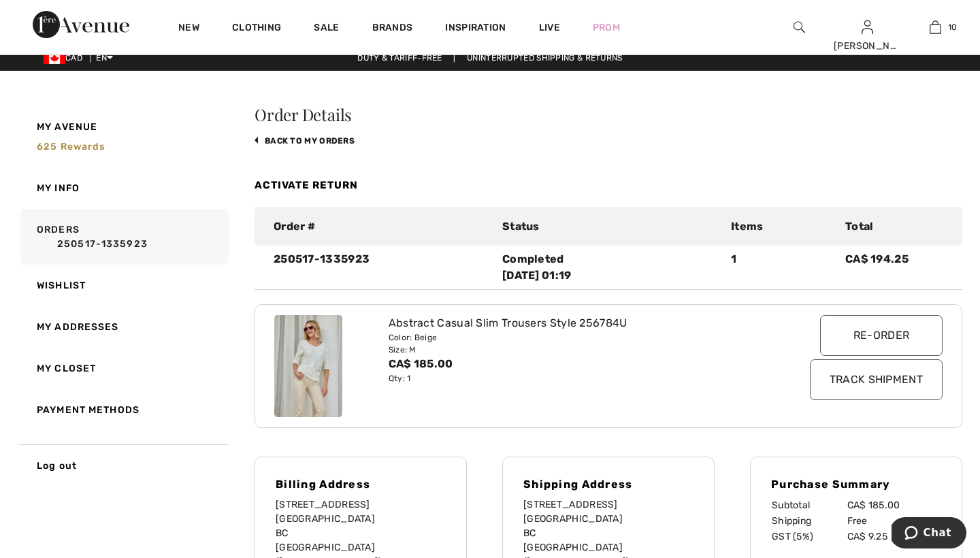
click at [302, 368] on img at bounding box center [308, 366] width 68 height 102
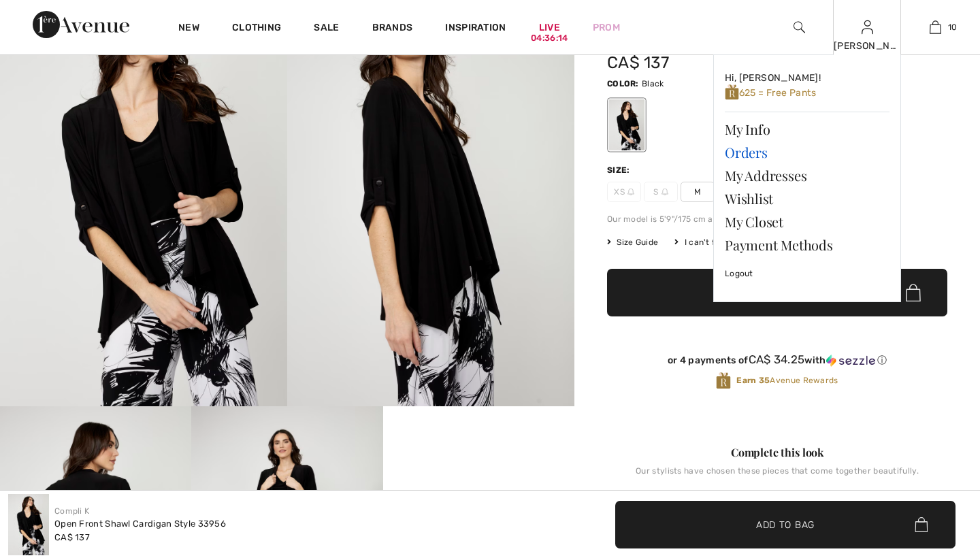
click at [737, 152] on link "Orders" at bounding box center [807, 152] width 165 height 23
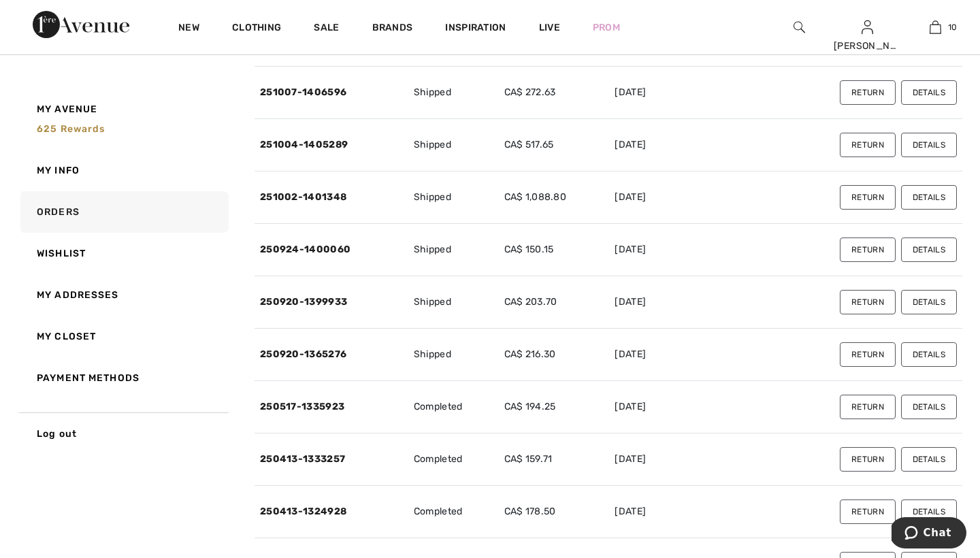
scroll to position [230, 0]
click at [928, 352] on button "Details" at bounding box center [929, 354] width 56 height 25
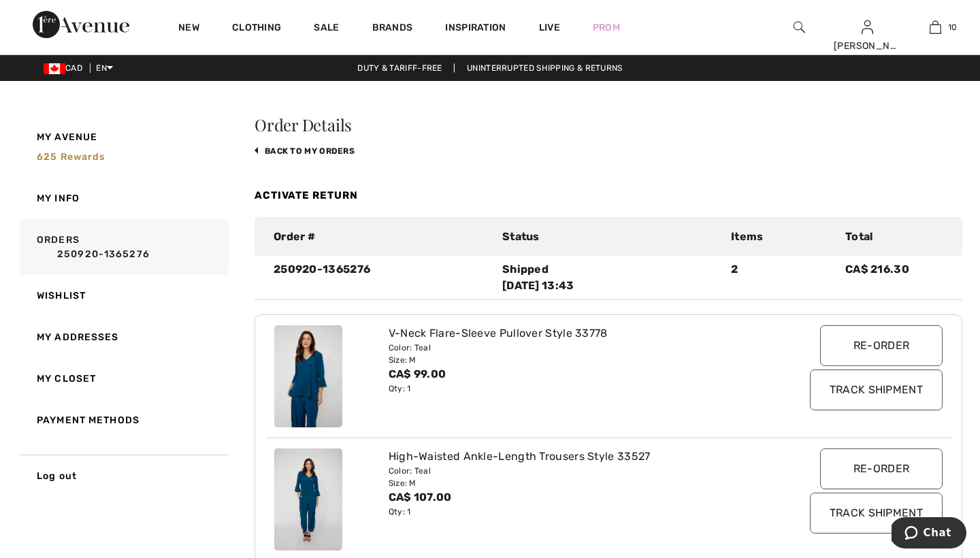
scroll to position [0, 0]
click at [301, 149] on link "back to My Orders" at bounding box center [305, 151] width 100 height 10
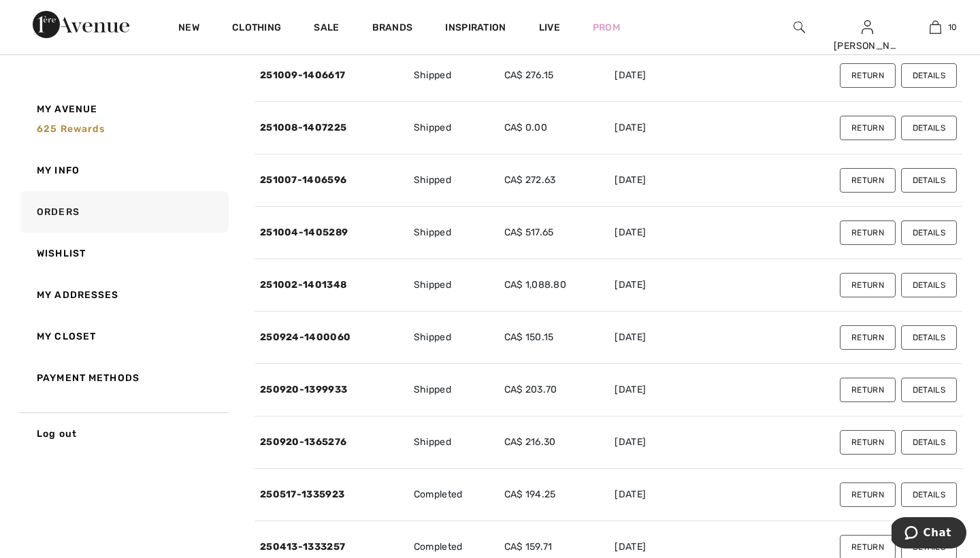
scroll to position [144, 0]
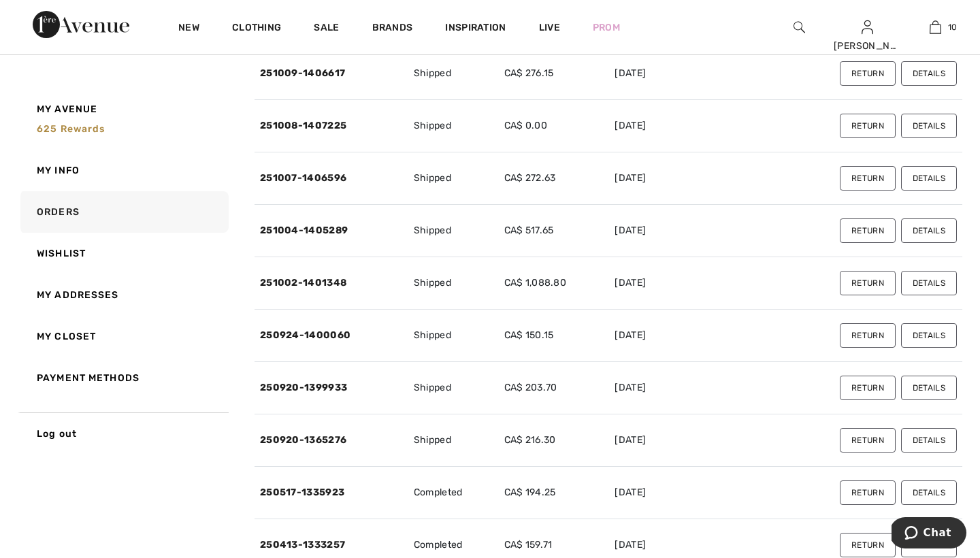
click at [932, 383] on button "Details" at bounding box center [929, 388] width 56 height 25
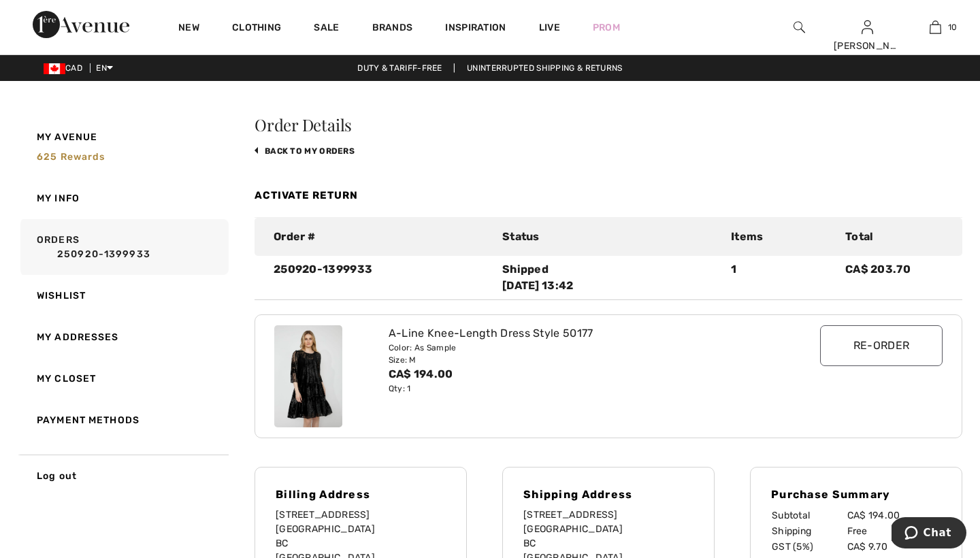
scroll to position [0, 0]
click at [280, 149] on link "back to My Orders" at bounding box center [305, 151] width 100 height 10
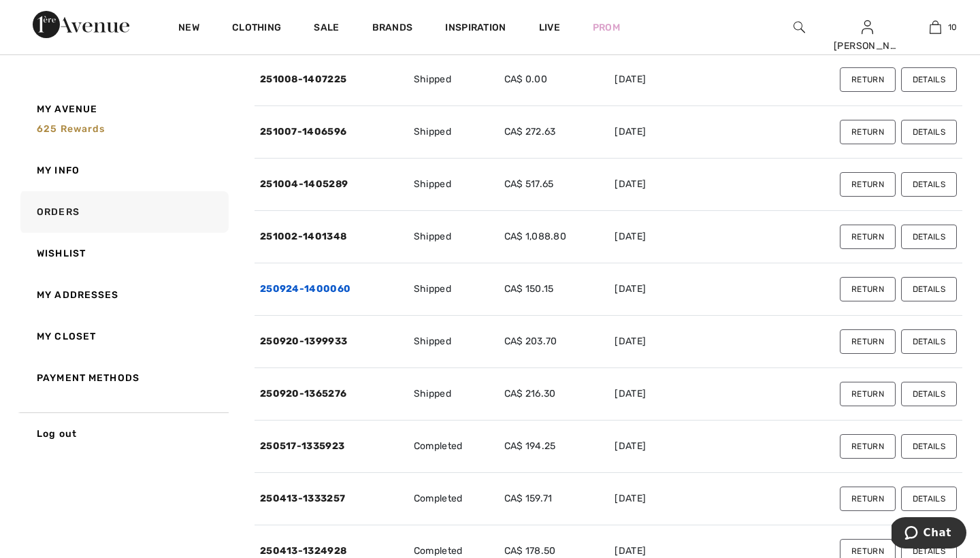
scroll to position [190, 0]
click at [869, 340] on button "Return" at bounding box center [868, 342] width 56 height 25
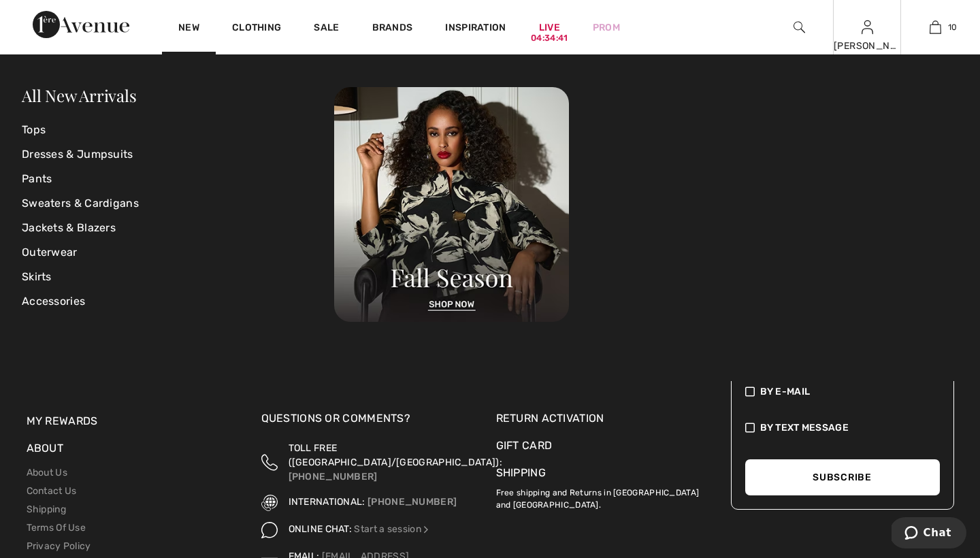
click at [854, 33] on div "Andrea Hi, Andrea! 625 = Free Skirt My Info Orders My Addresses Wishlist My Clo…" at bounding box center [867, 27] width 68 height 54
click at [868, 33] on img at bounding box center [868, 27] width 12 height 16
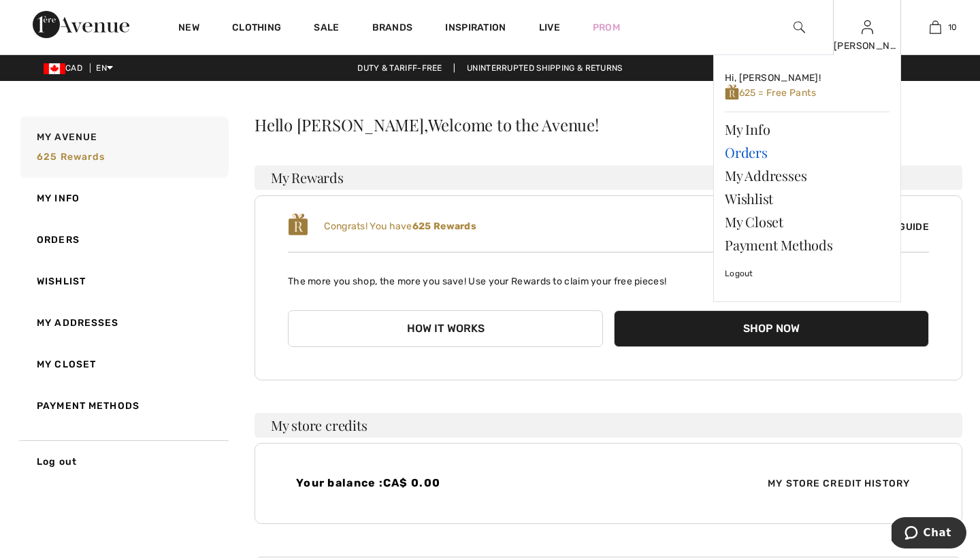
click at [752, 150] on link "Orders" at bounding box center [807, 152] width 165 height 23
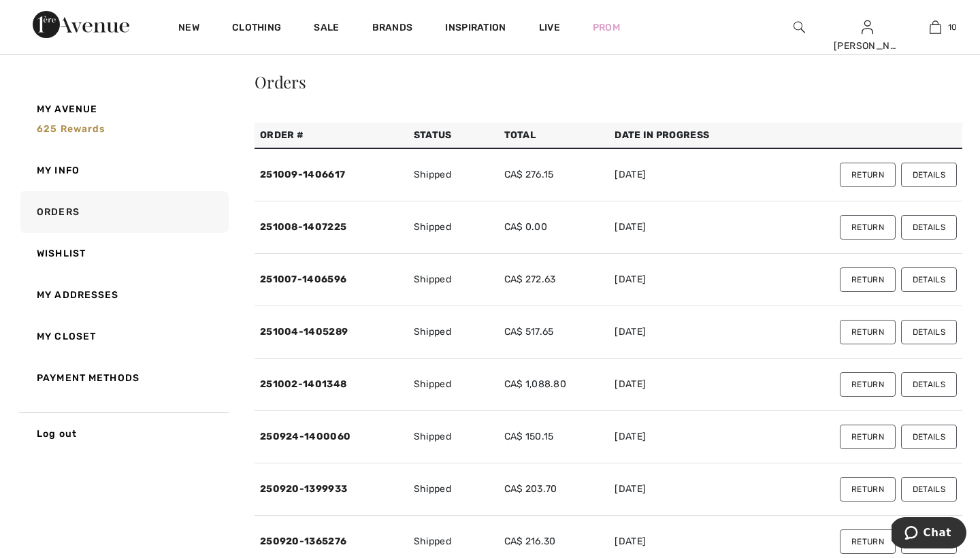
scroll to position [46, 0]
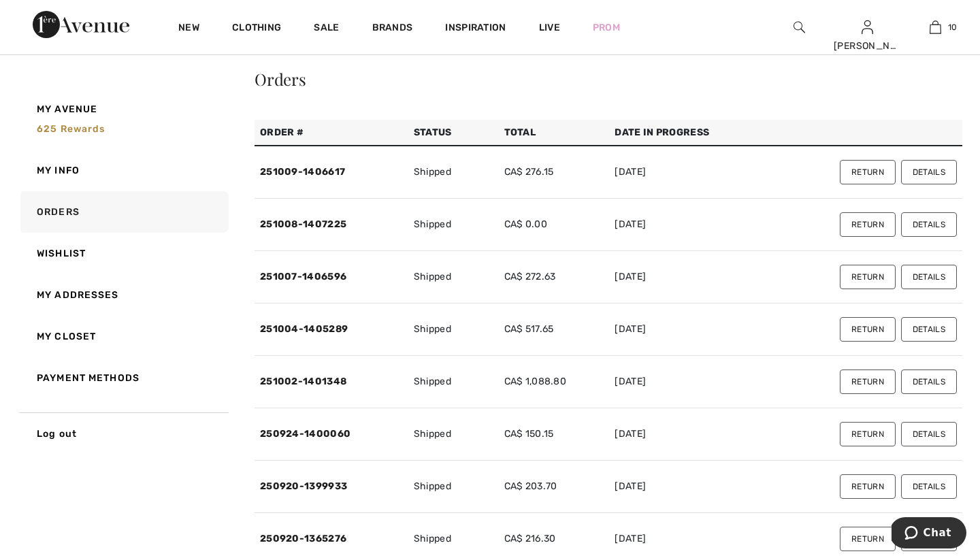
click at [930, 434] on button "Details" at bounding box center [929, 434] width 56 height 25
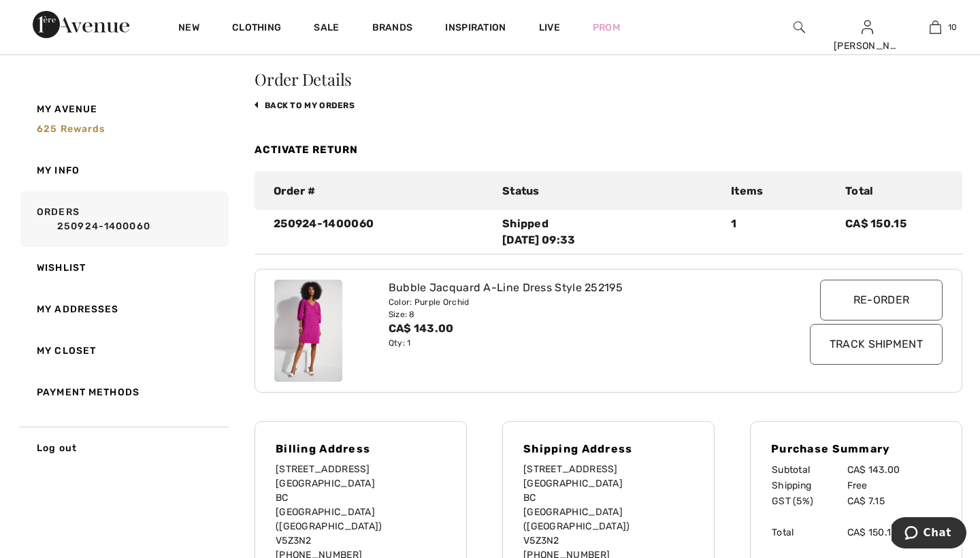
click at [317, 148] on link "Activate Return" at bounding box center [306, 150] width 103 height 12
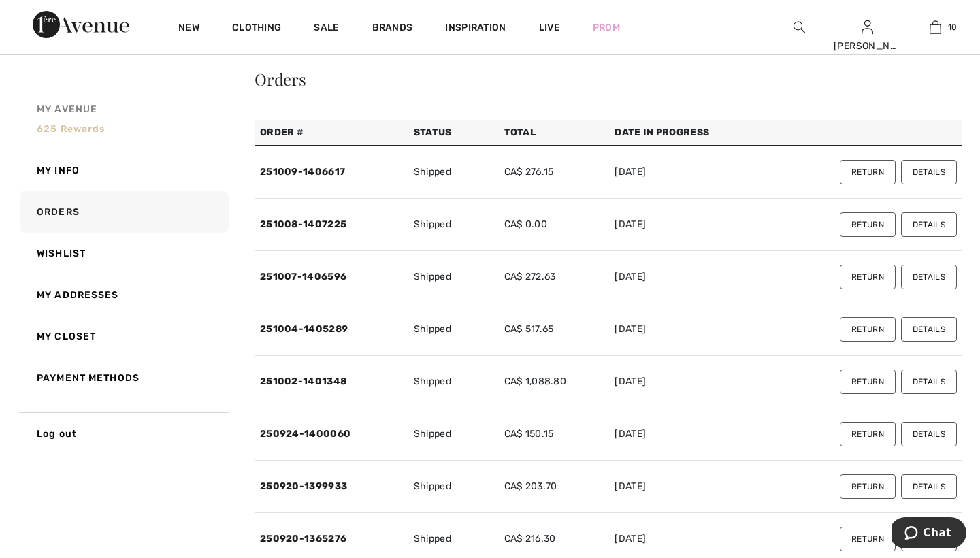
click at [149, 91] on link "My Avenue 625 rewards" at bounding box center [123, 119] width 211 height 61
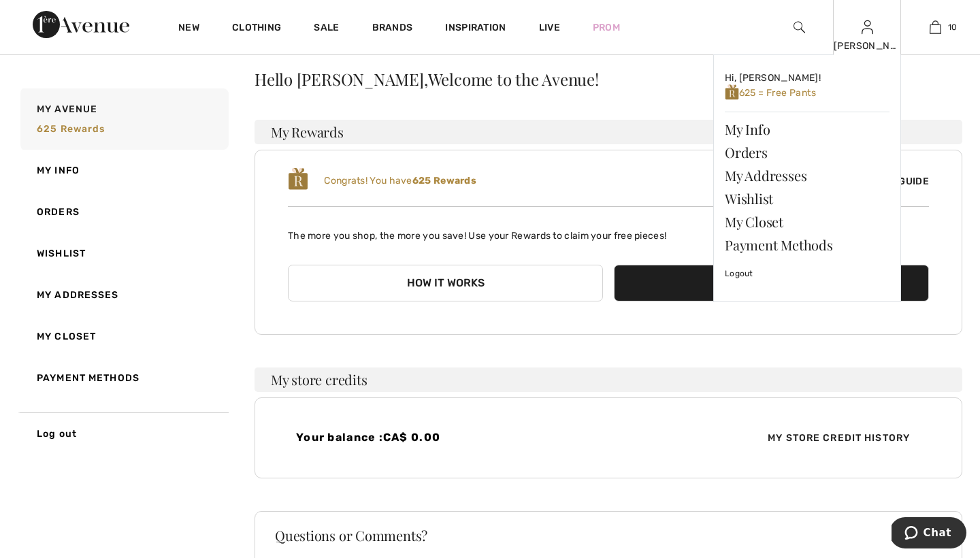
click at [866, 31] on img at bounding box center [868, 27] width 12 height 16
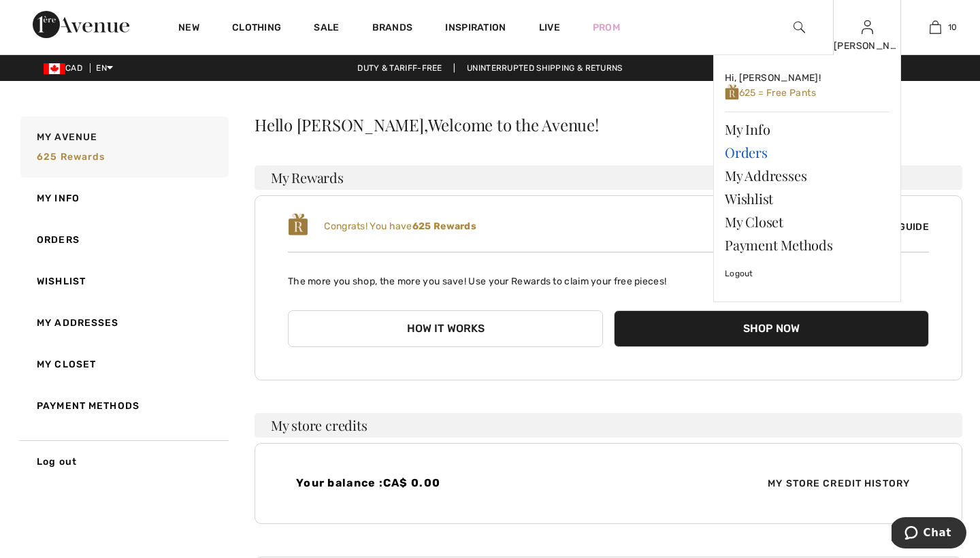
click at [751, 155] on link "Orders" at bounding box center [807, 152] width 165 height 23
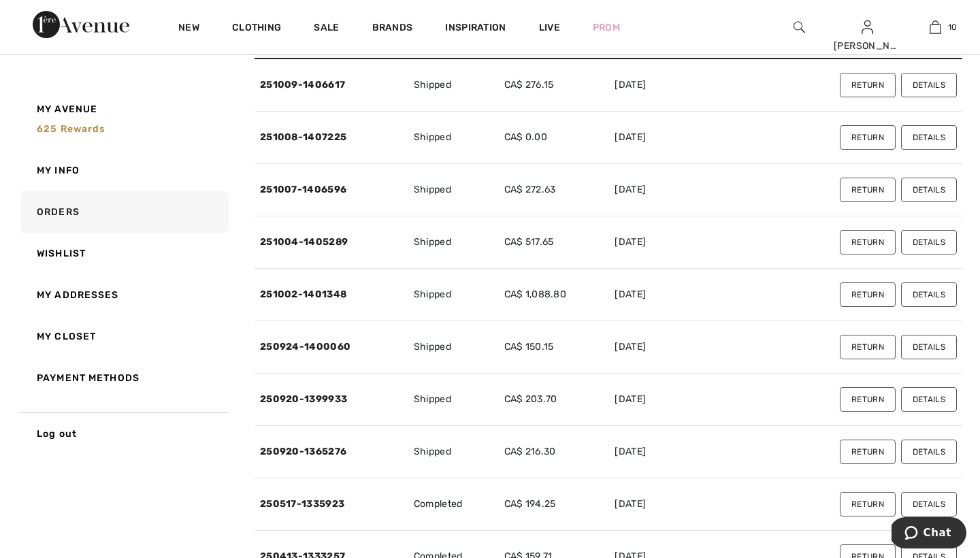
scroll to position [130, 0]
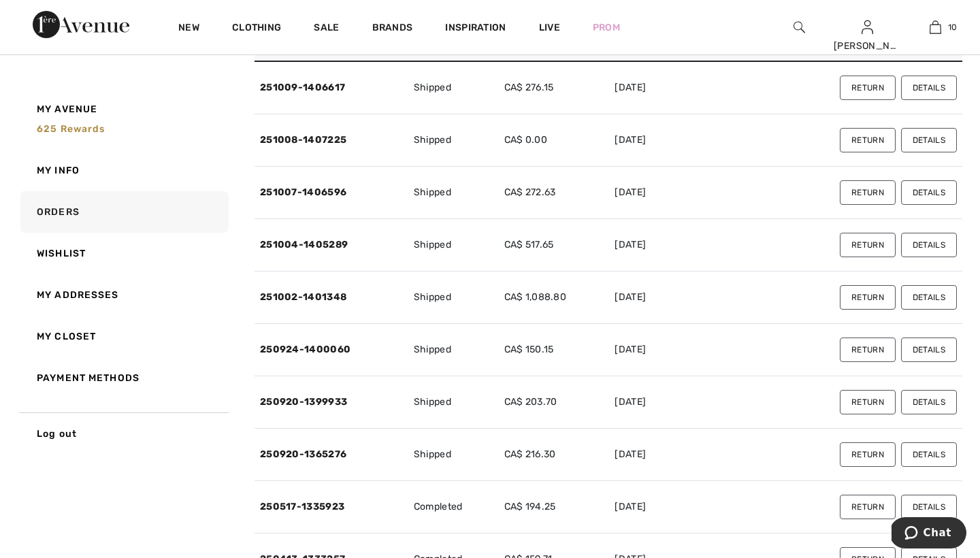
click at [867, 349] on button "Return" at bounding box center [868, 350] width 56 height 25
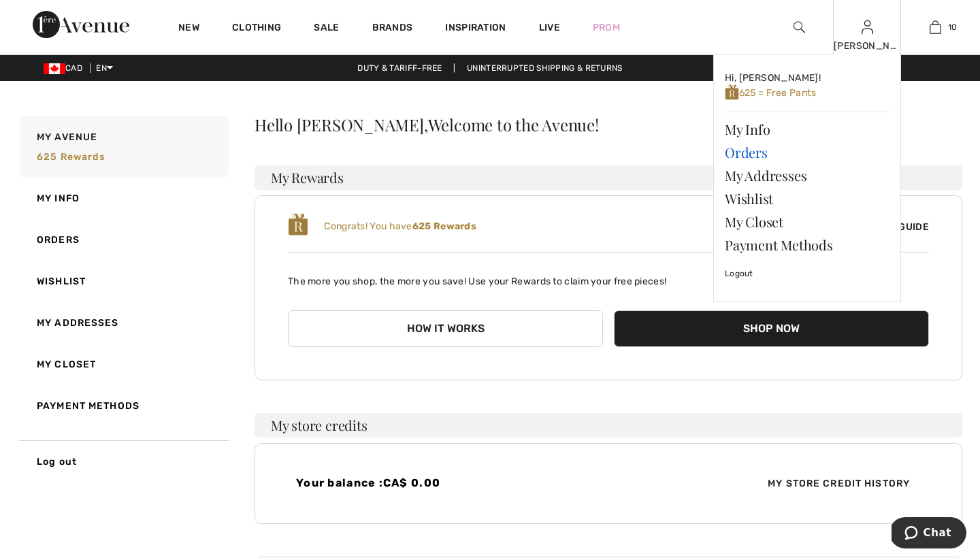
click at [734, 159] on link "Orders" at bounding box center [807, 152] width 165 height 23
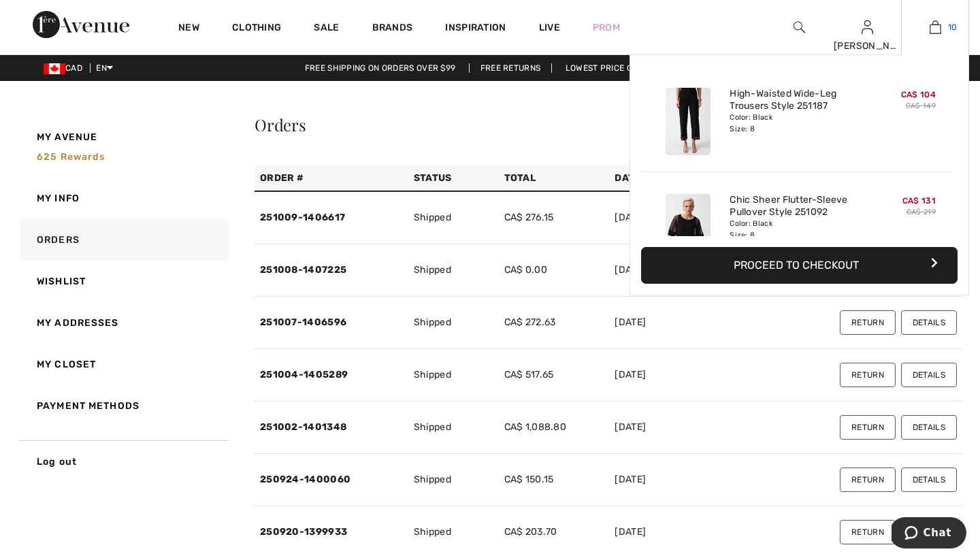
click at [936, 28] on img at bounding box center [936, 27] width 12 height 16
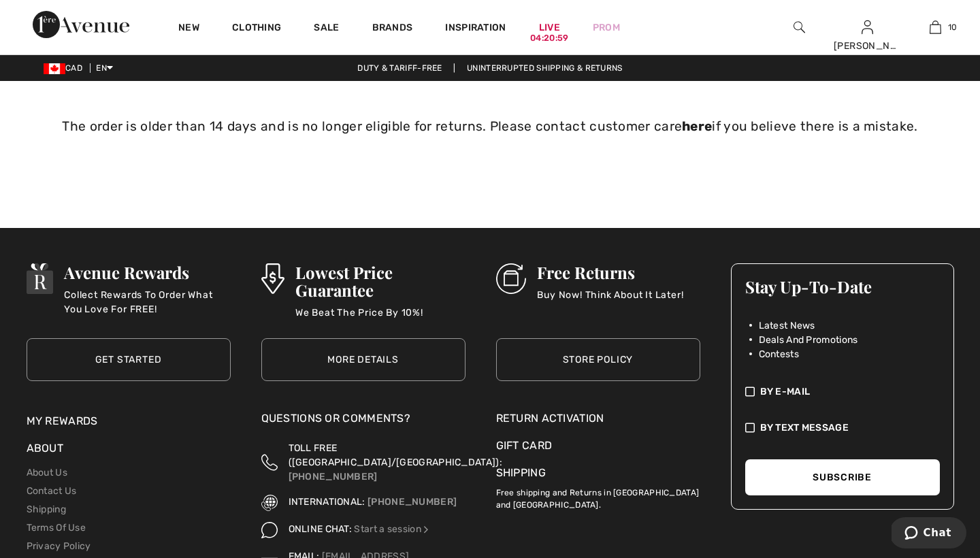
click at [201, 125] on div "The order is older than 14 days and is no longer eligible for returns. Please c…" at bounding box center [490, 127] width 910 height 93
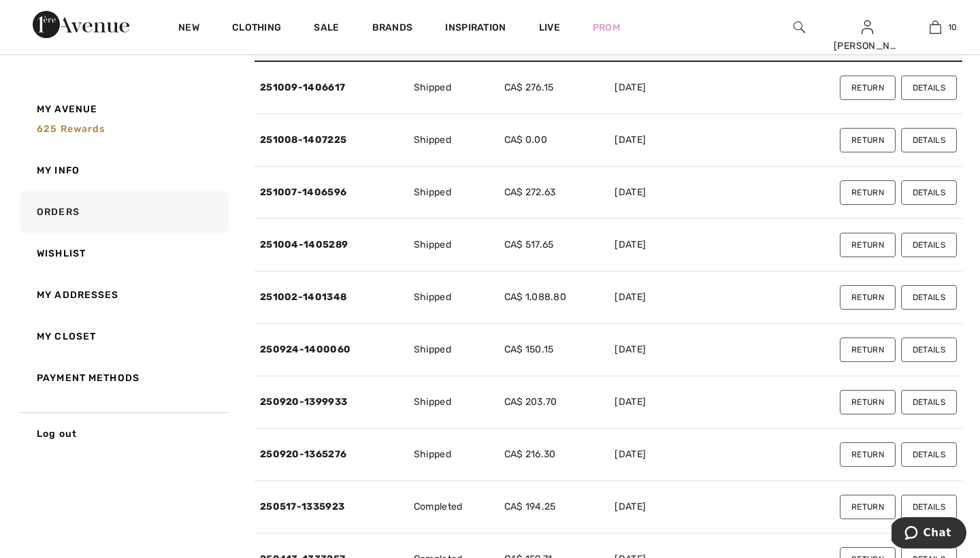
click at [942, 346] on button "Details" at bounding box center [929, 350] width 56 height 25
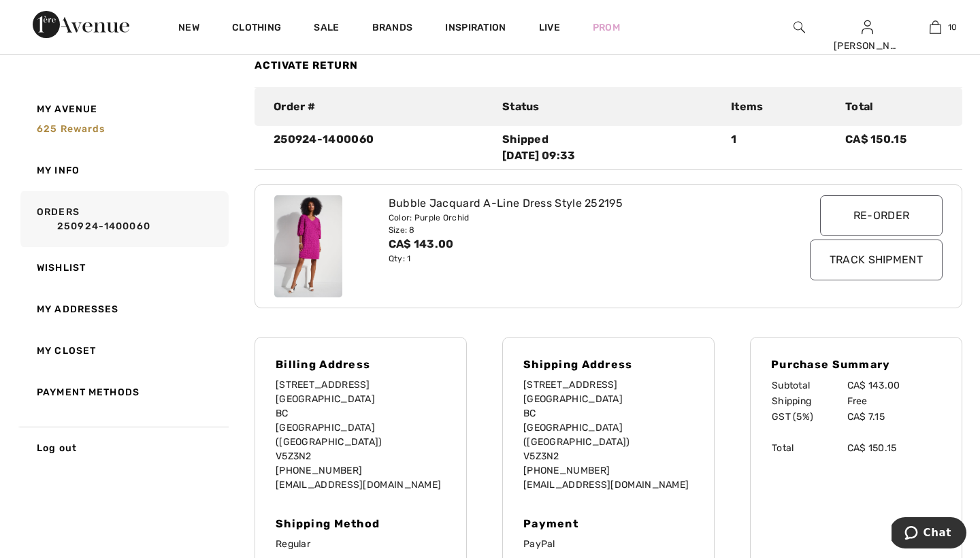
click at [285, 61] on link "Activate Return" at bounding box center [306, 65] width 103 height 12
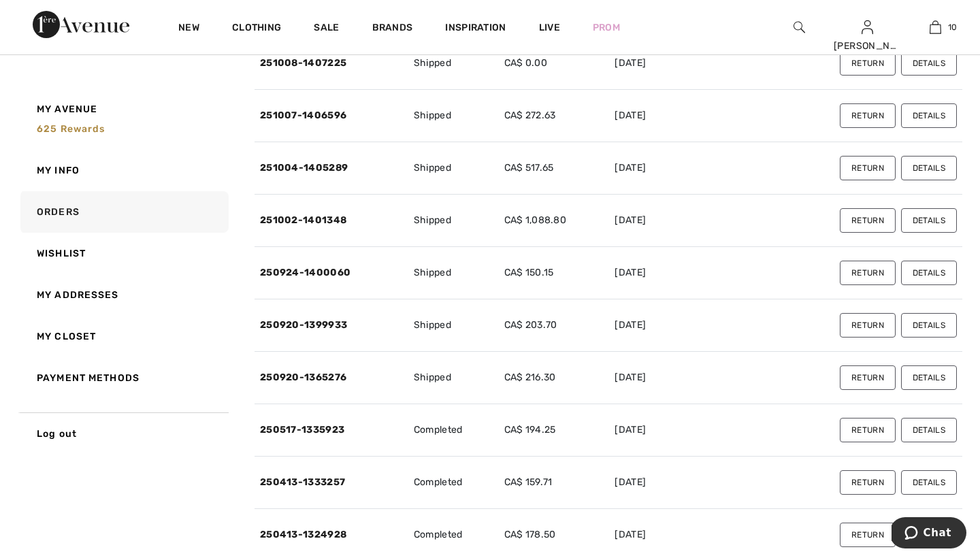
scroll to position [210, 0]
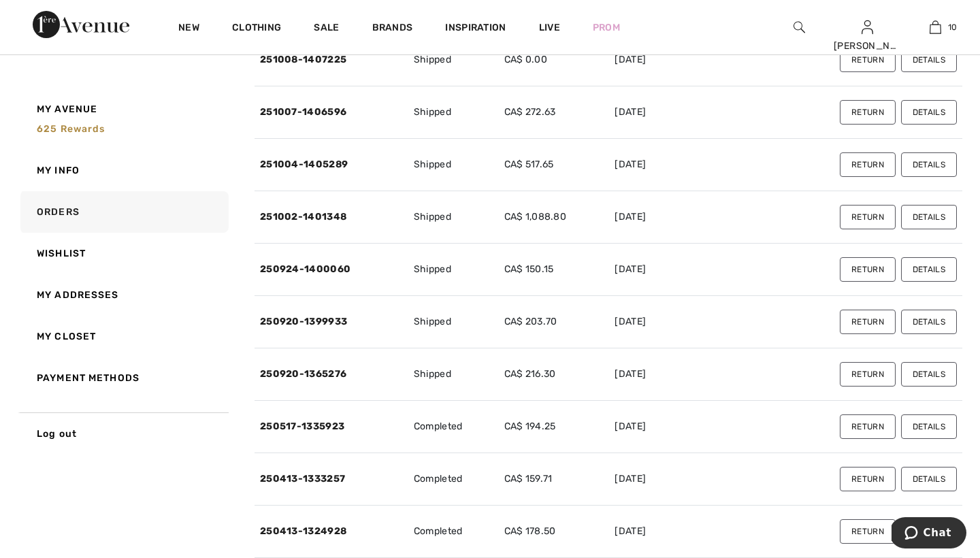
click at [870, 321] on button "Return" at bounding box center [868, 322] width 56 height 25
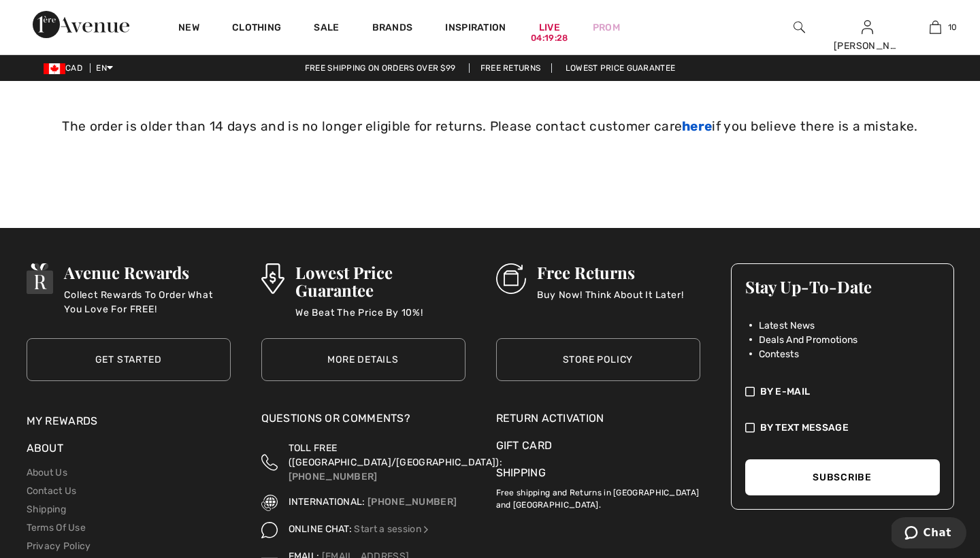
click at [694, 128] on link "here" at bounding box center [697, 126] width 30 height 16
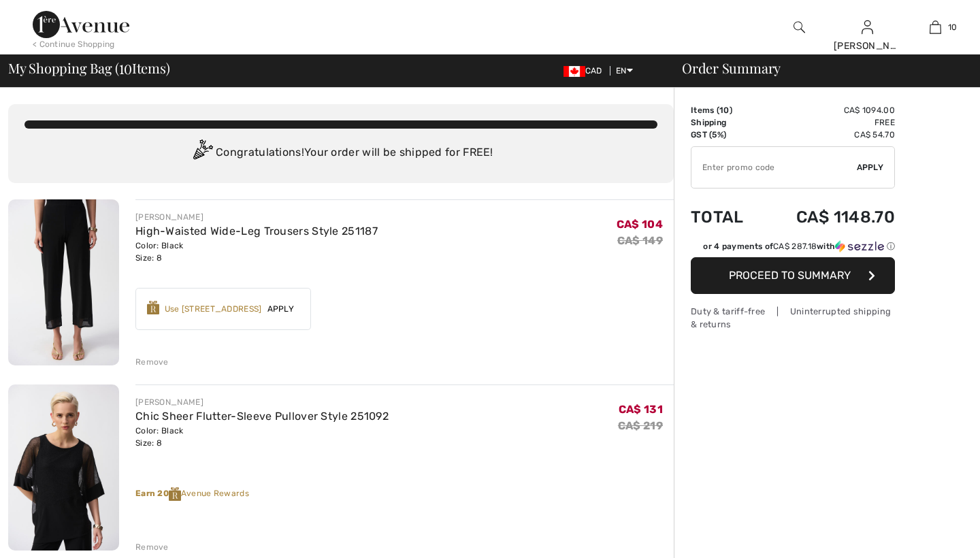
checkbox input "true"
